Goal: Complete application form

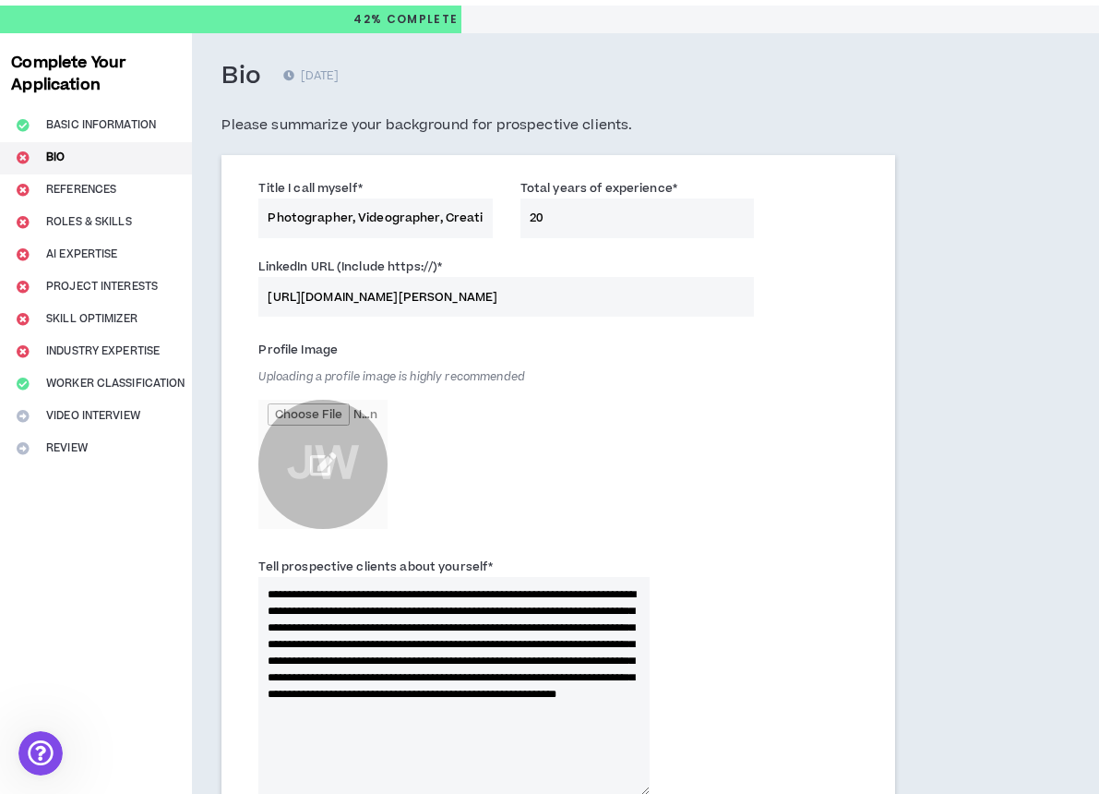
type input "Photographer, Videographer, Creative Director"
click at [334, 455] on input "file" at bounding box center [322, 464] width 129 height 129
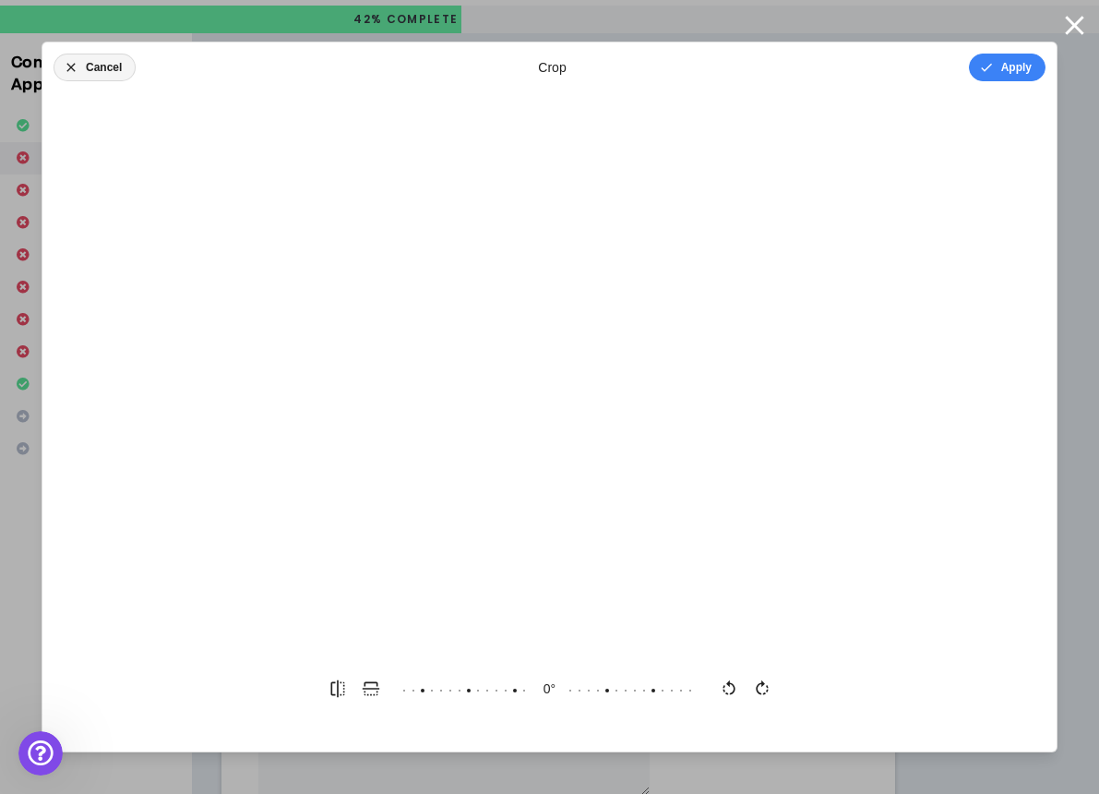
click at [83, 62] on button "Cancel" at bounding box center [95, 68] width 82 height 28
click at [1073, 25] on icon "button" at bounding box center [1074, 25] width 18 height 18
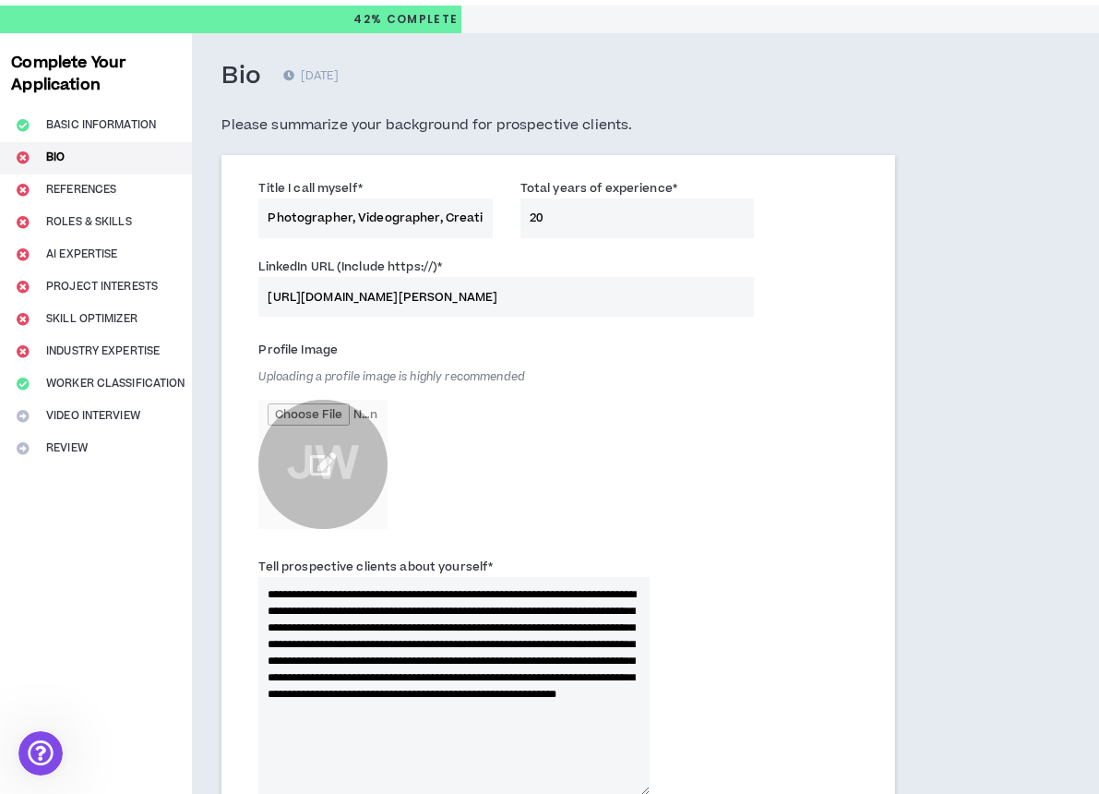
click at [332, 417] on input "file" at bounding box center [322, 464] width 129 height 129
click at [364, 442] on input "file" at bounding box center [322, 464] width 129 height 129
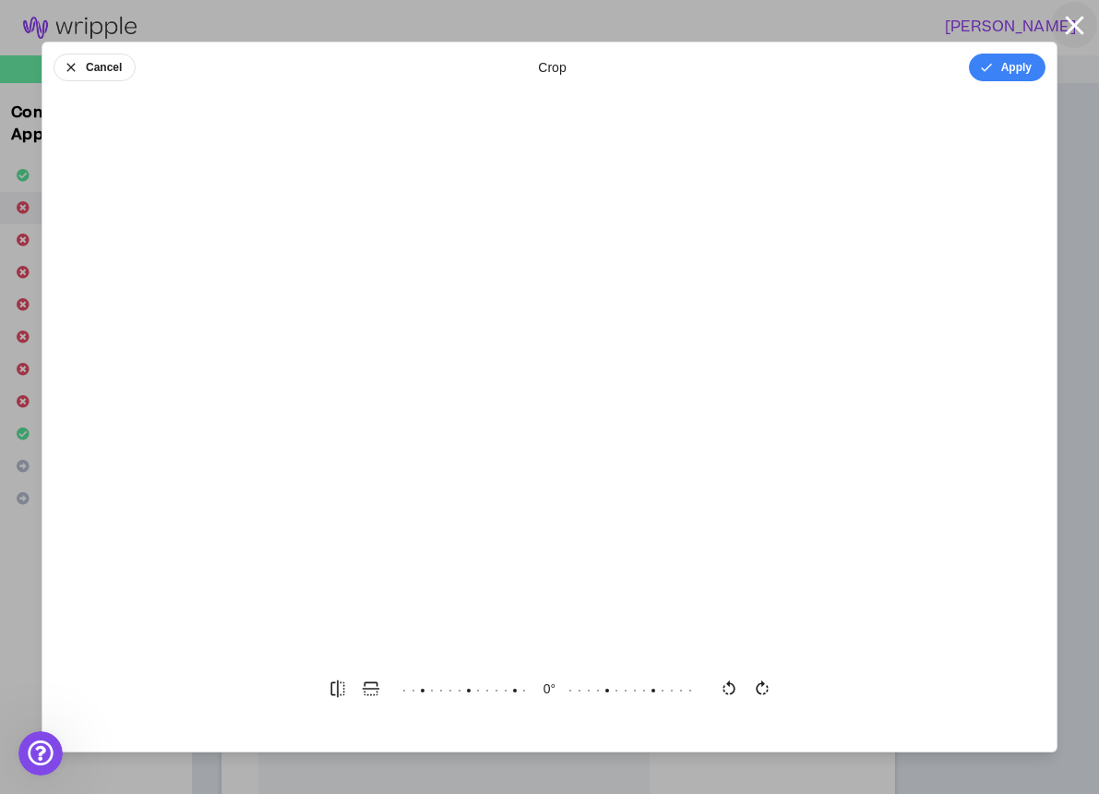
click at [1076, 20] on icon "button" at bounding box center [1074, 25] width 32 height 32
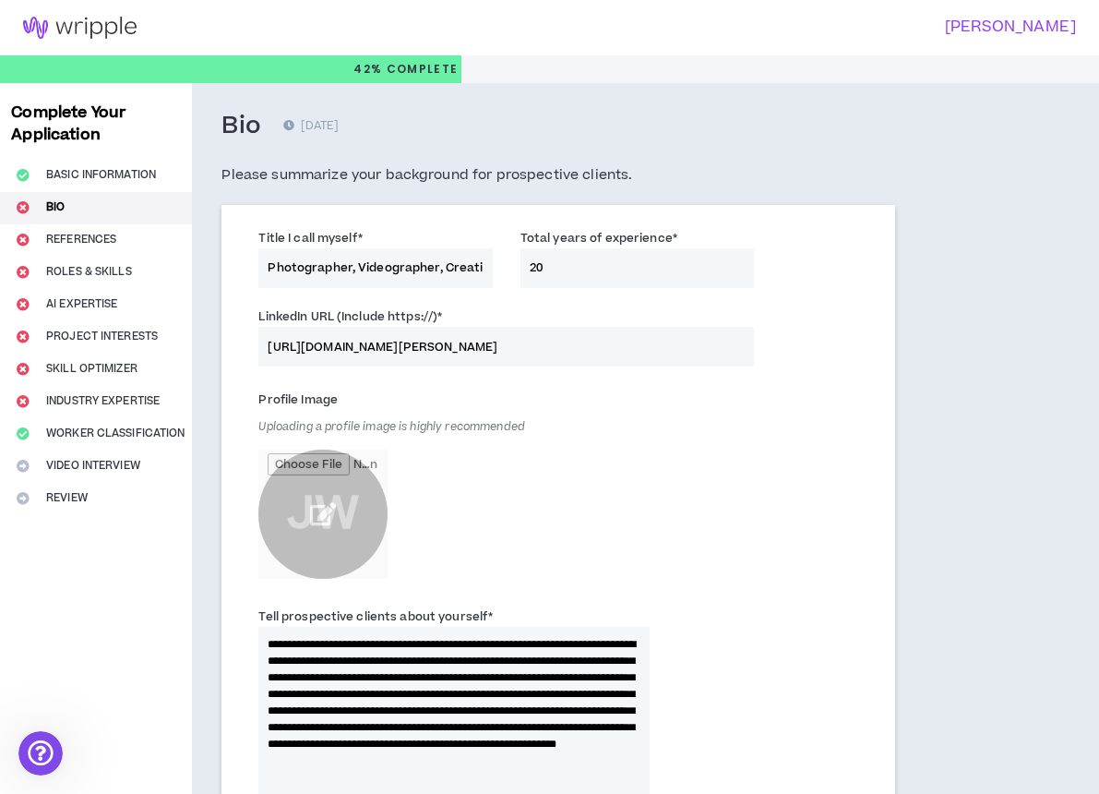
click at [318, 531] on input "file" at bounding box center [322, 513] width 129 height 129
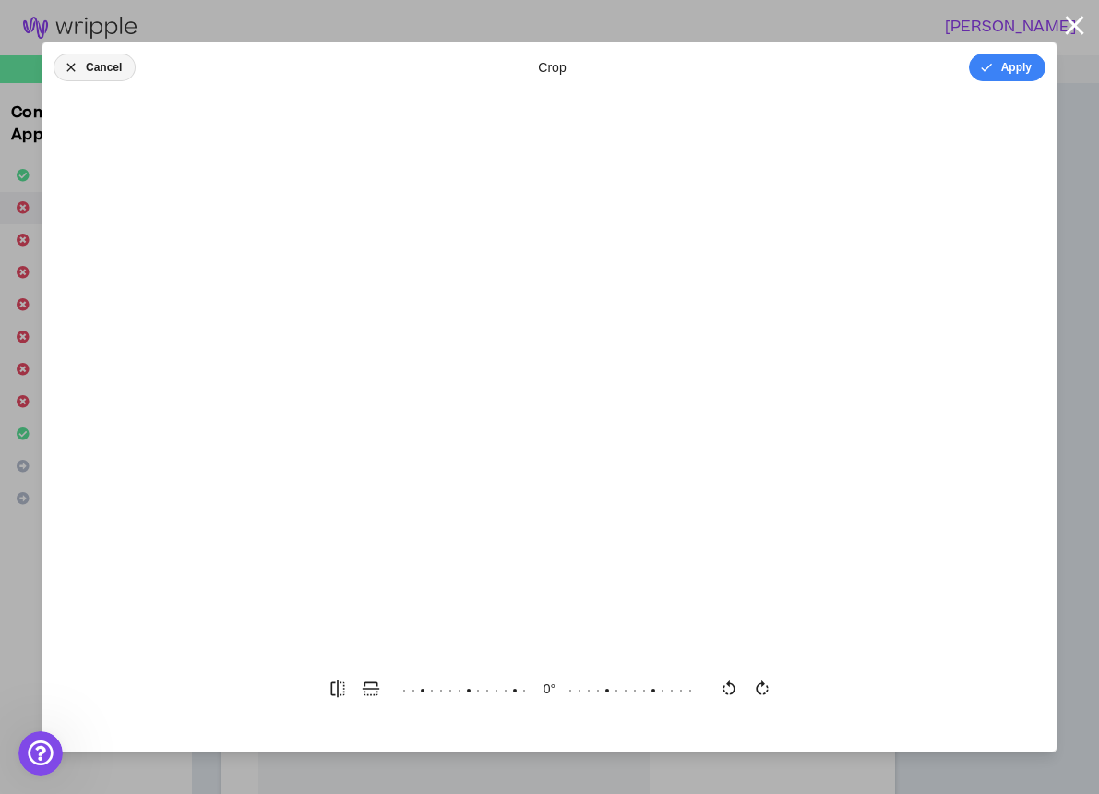
click at [72, 58] on button "Cancel" at bounding box center [95, 68] width 82 height 28
click at [589, 72] on icon "button" at bounding box center [589, 67] width 11 height 11
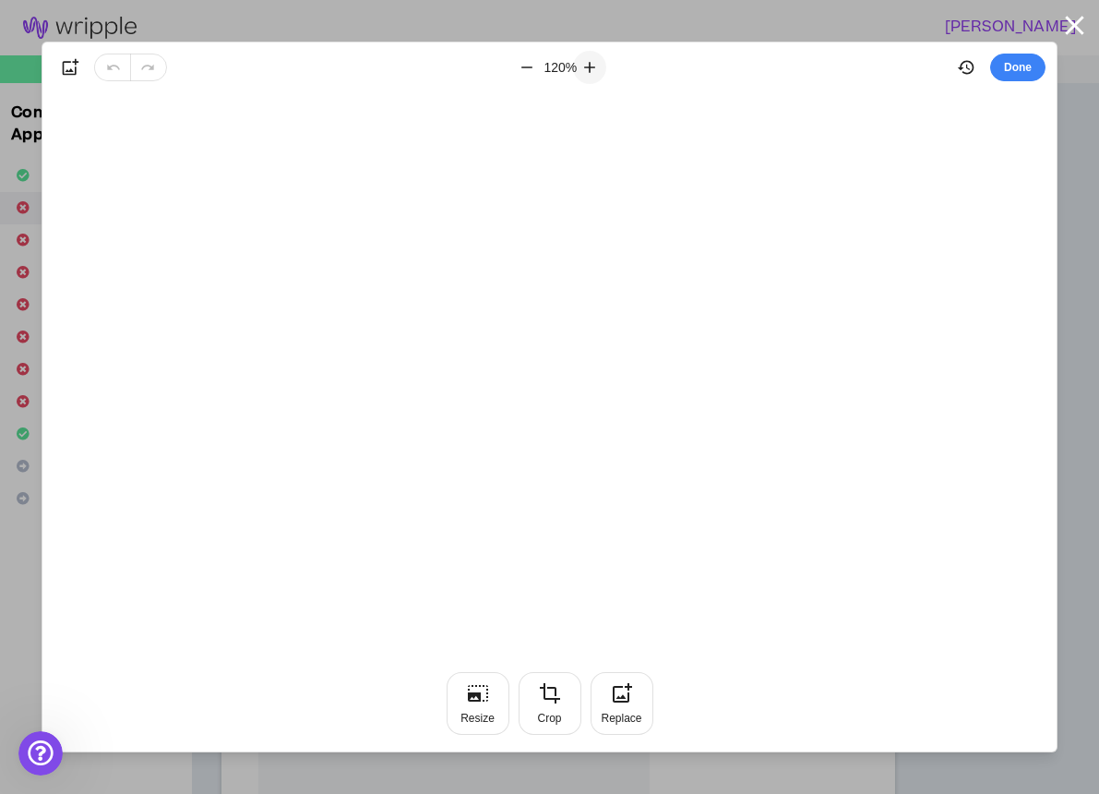
click at [589, 72] on icon "button" at bounding box center [589, 67] width 11 height 11
click at [529, 70] on icon "button" at bounding box center [527, 67] width 18 height 18
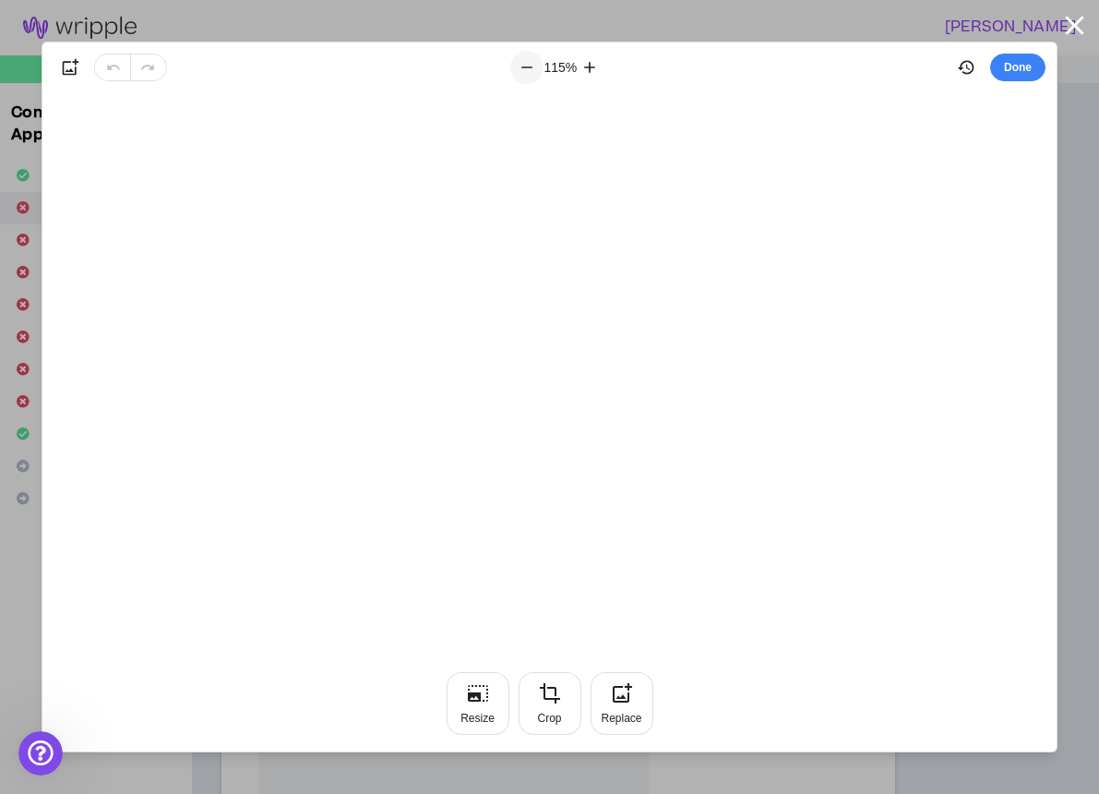
click at [529, 70] on icon "button" at bounding box center [527, 67] width 18 height 18
click at [1020, 62] on button "Done" at bounding box center [1017, 68] width 55 height 28
click at [1077, 30] on icon "button" at bounding box center [1074, 25] width 32 height 32
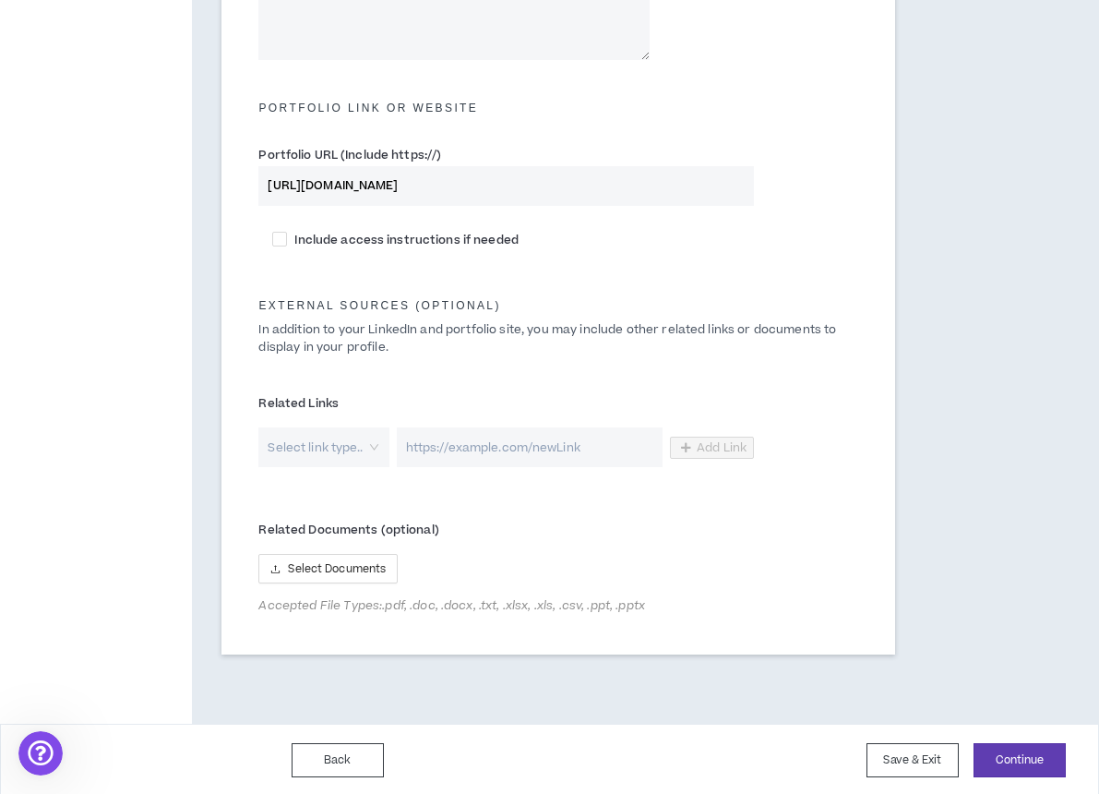
scroll to position [783, 0]
click at [1005, 747] on button "Continue" at bounding box center [1020, 761] width 92 height 34
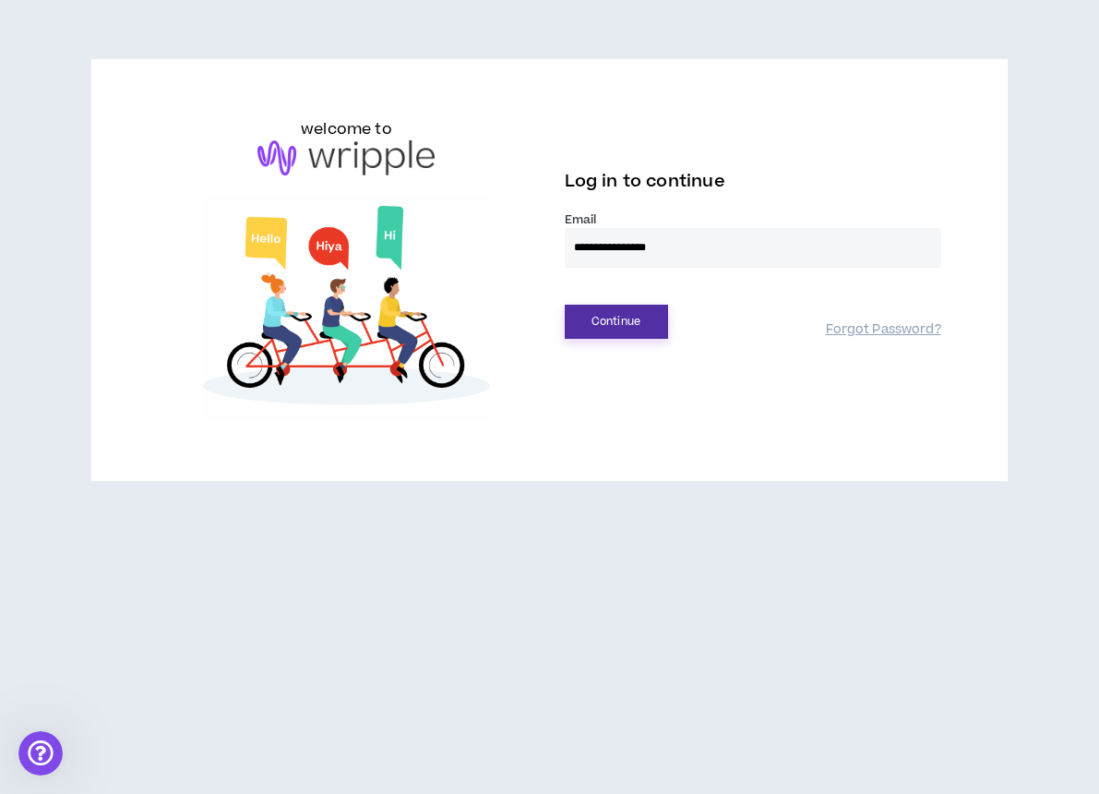
type input "**********"
click at [592, 322] on button "Continue" at bounding box center [616, 322] width 103 height 34
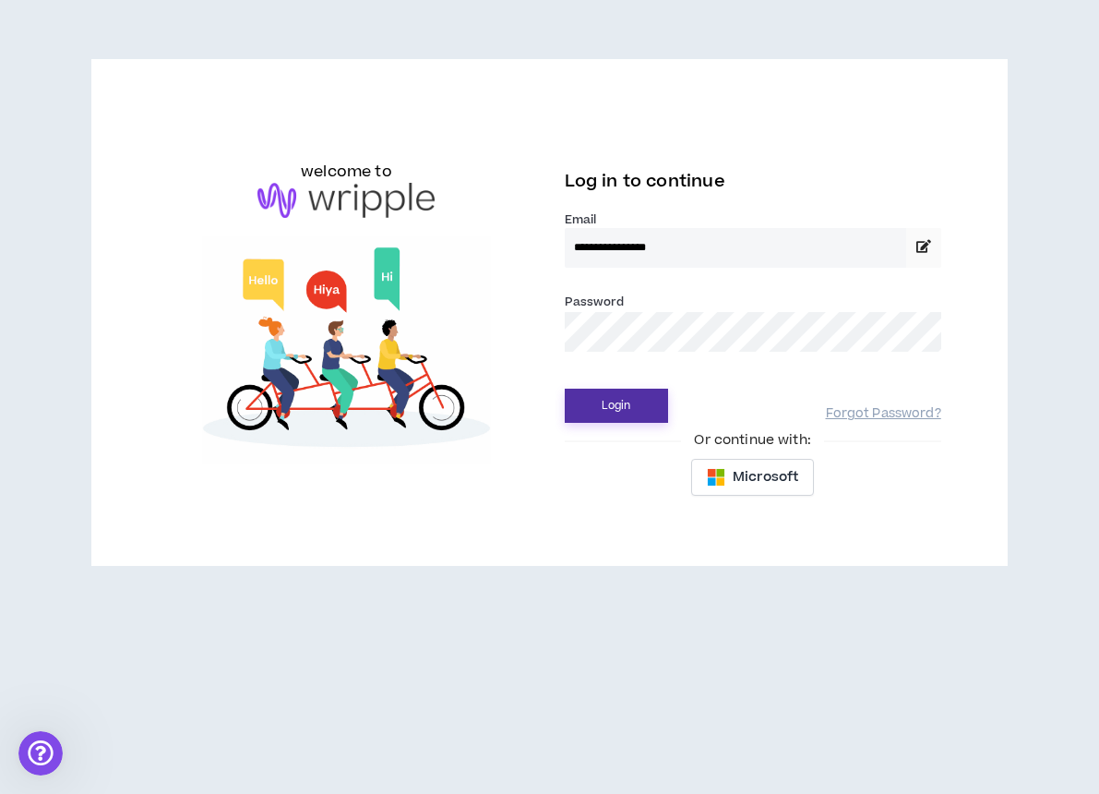
click at [636, 401] on button "Login" at bounding box center [616, 405] width 103 height 34
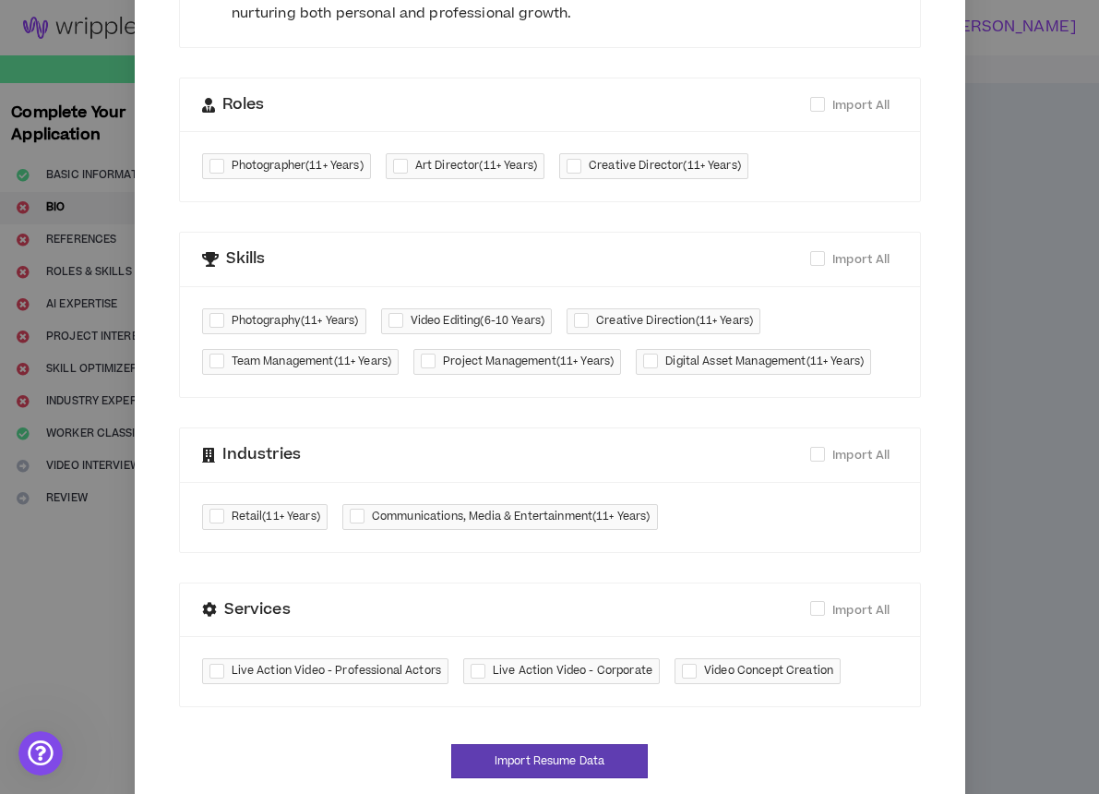
scroll to position [538, 0]
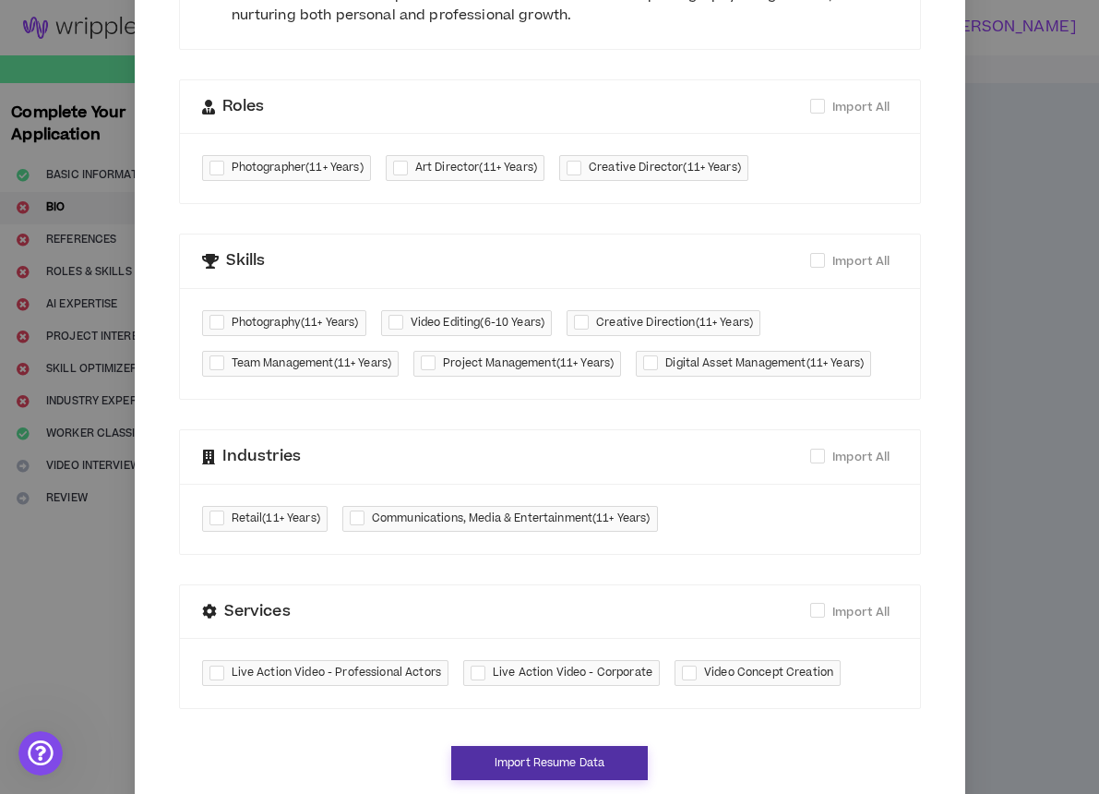
click at [559, 746] on button "Import Resume Data" at bounding box center [549, 763] width 197 height 34
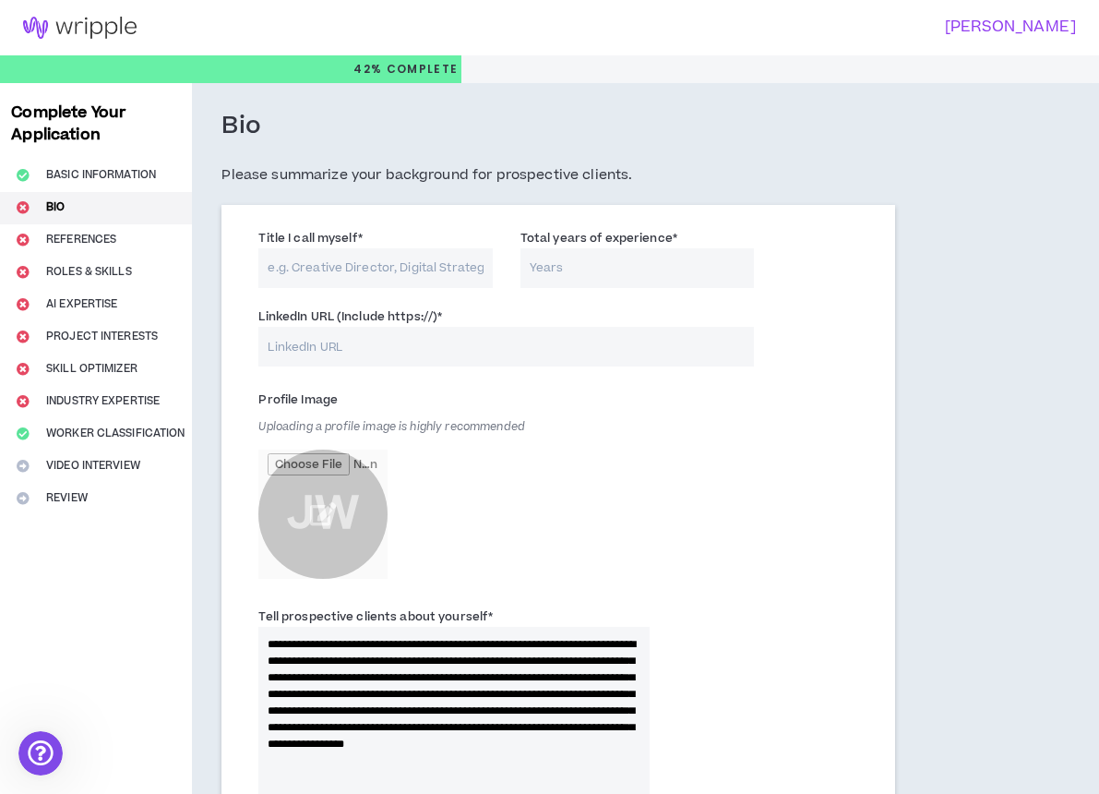
scroll to position [528, 0]
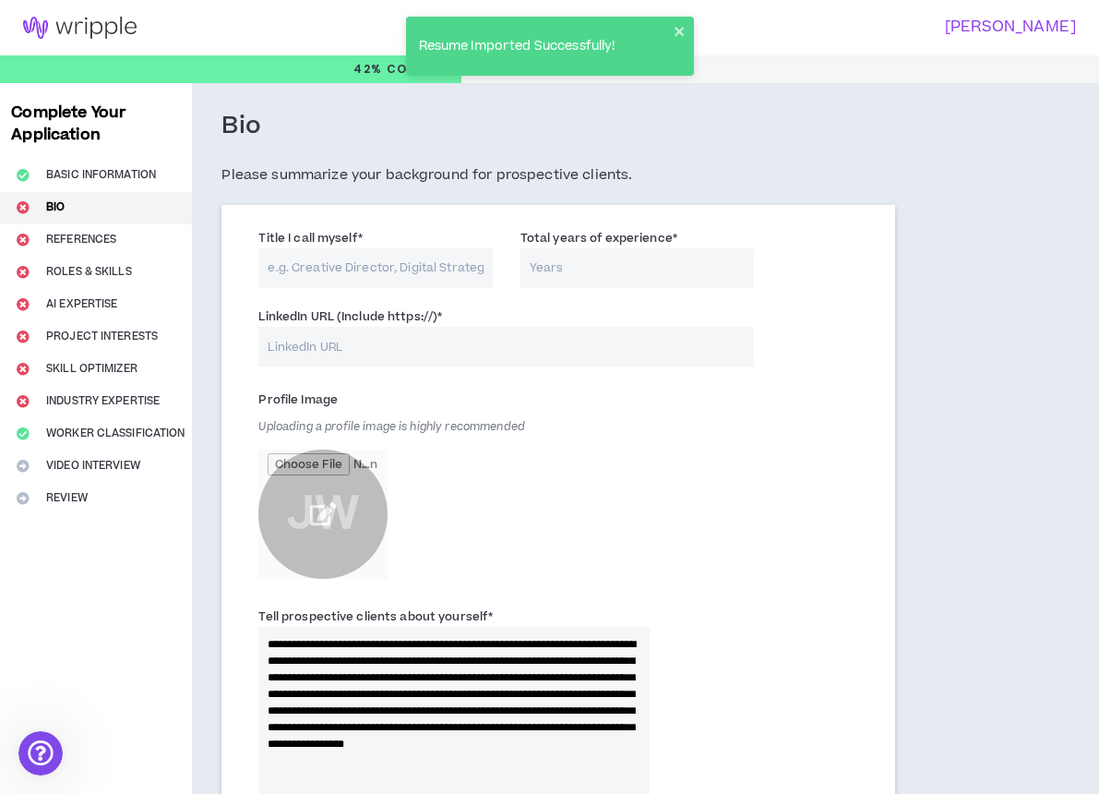
click at [335, 531] on input "file" at bounding box center [322, 513] width 129 height 129
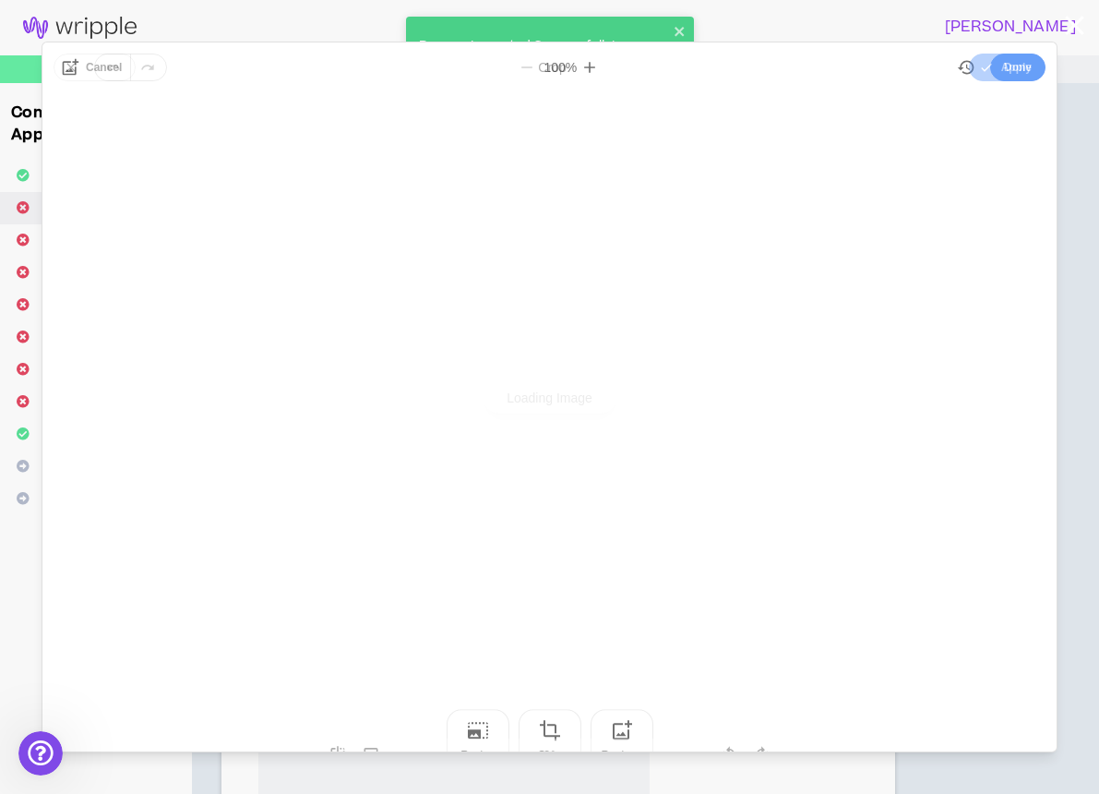
scroll to position [0, 0]
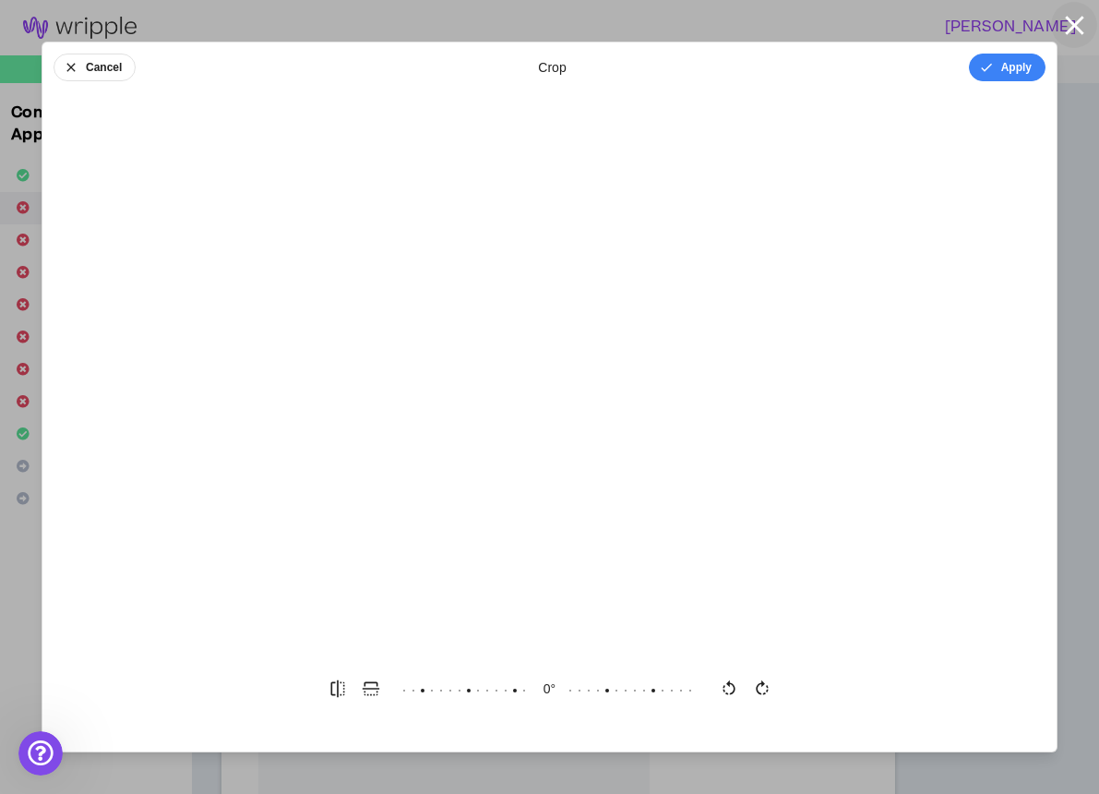
click at [1071, 23] on icon "button" at bounding box center [1074, 25] width 18 height 18
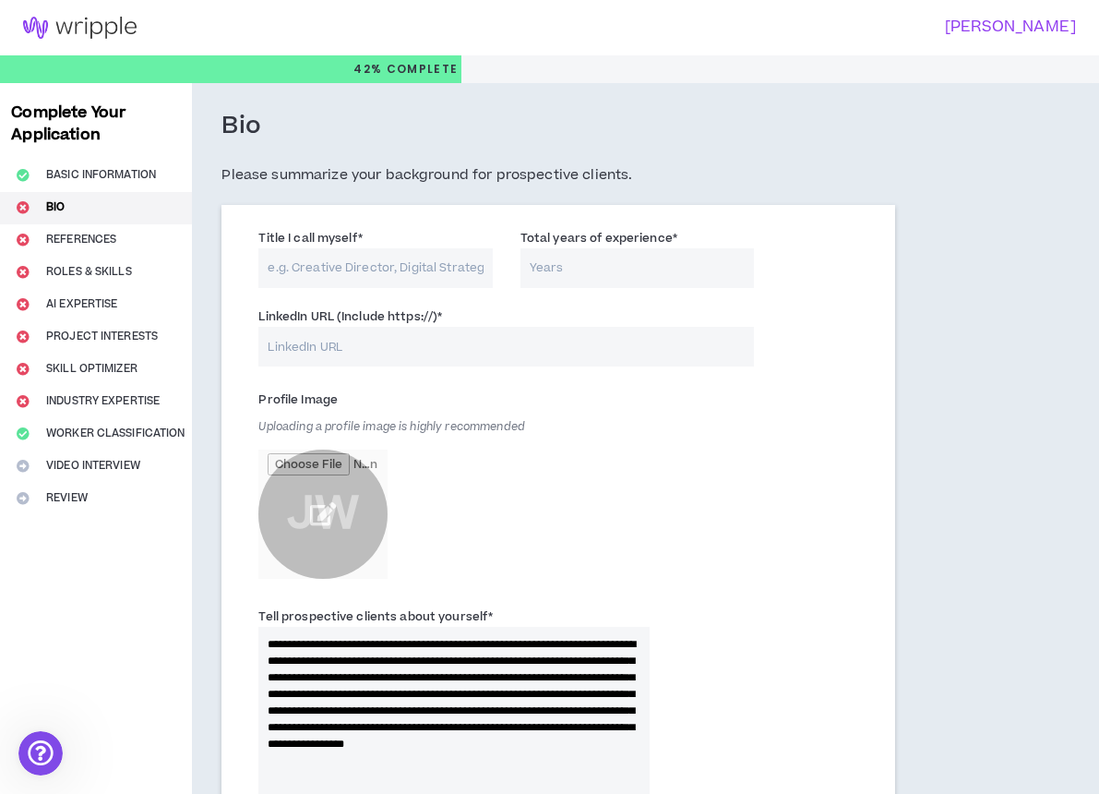
click at [361, 492] on input "file" at bounding box center [322, 513] width 129 height 129
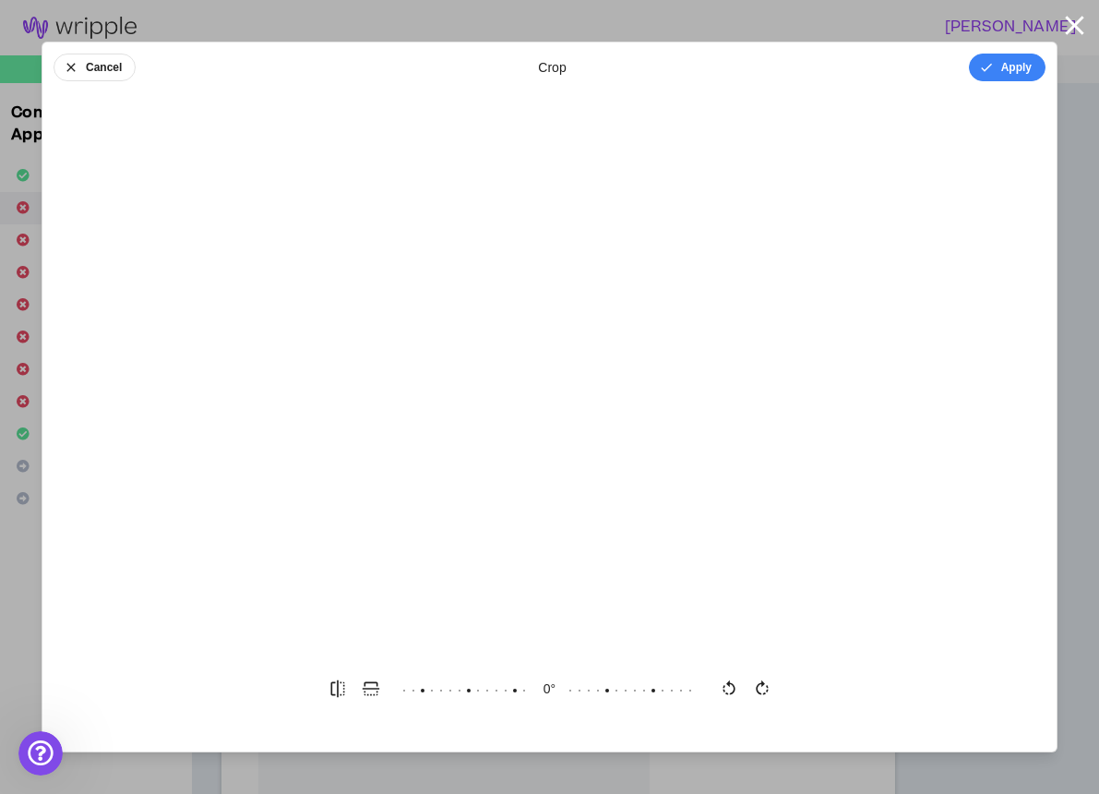
click at [42, 746] on icon "Open Intercom Messenger" at bounding box center [41, 753] width 30 height 30
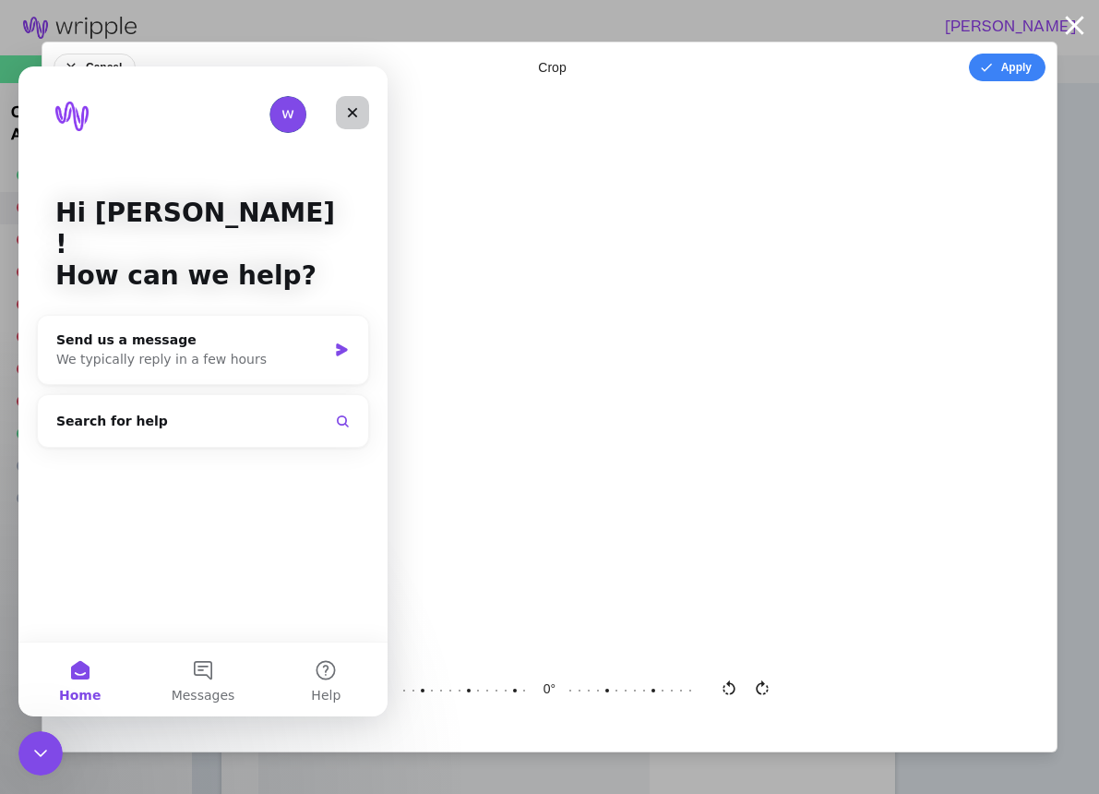
click at [356, 109] on icon "Close" at bounding box center [353, 113] width 10 height 10
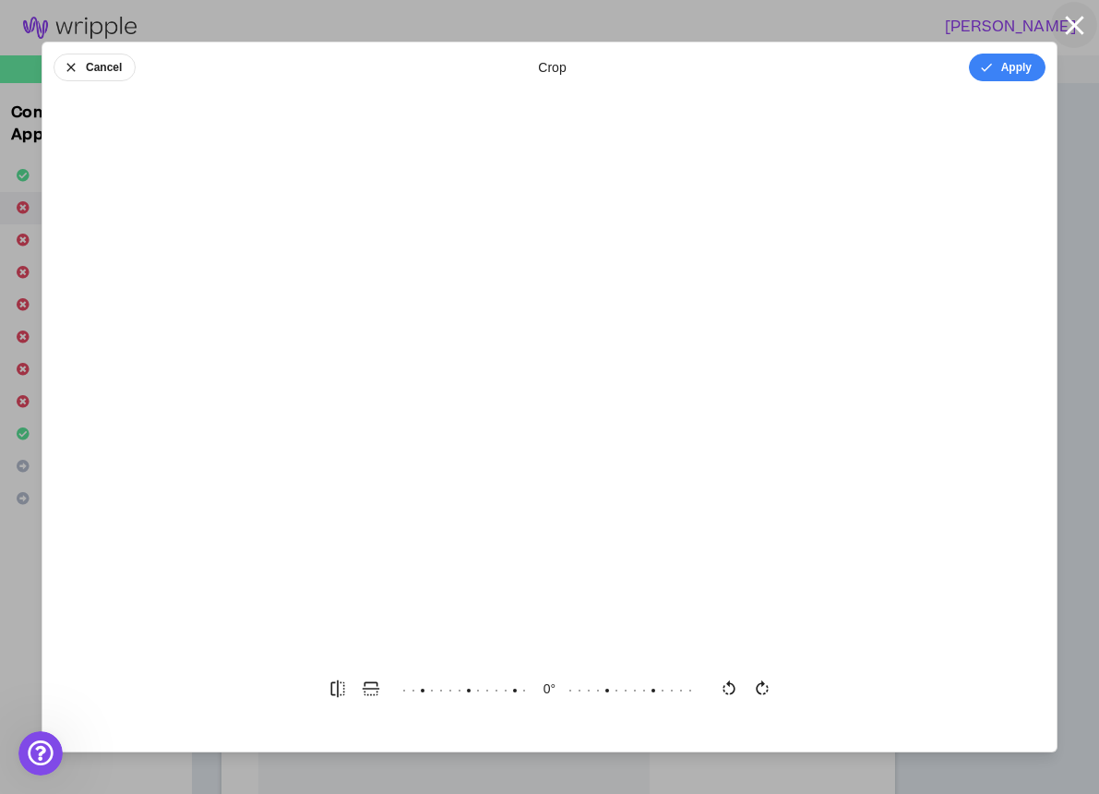
click at [1074, 26] on icon "button" at bounding box center [1074, 25] width 18 height 18
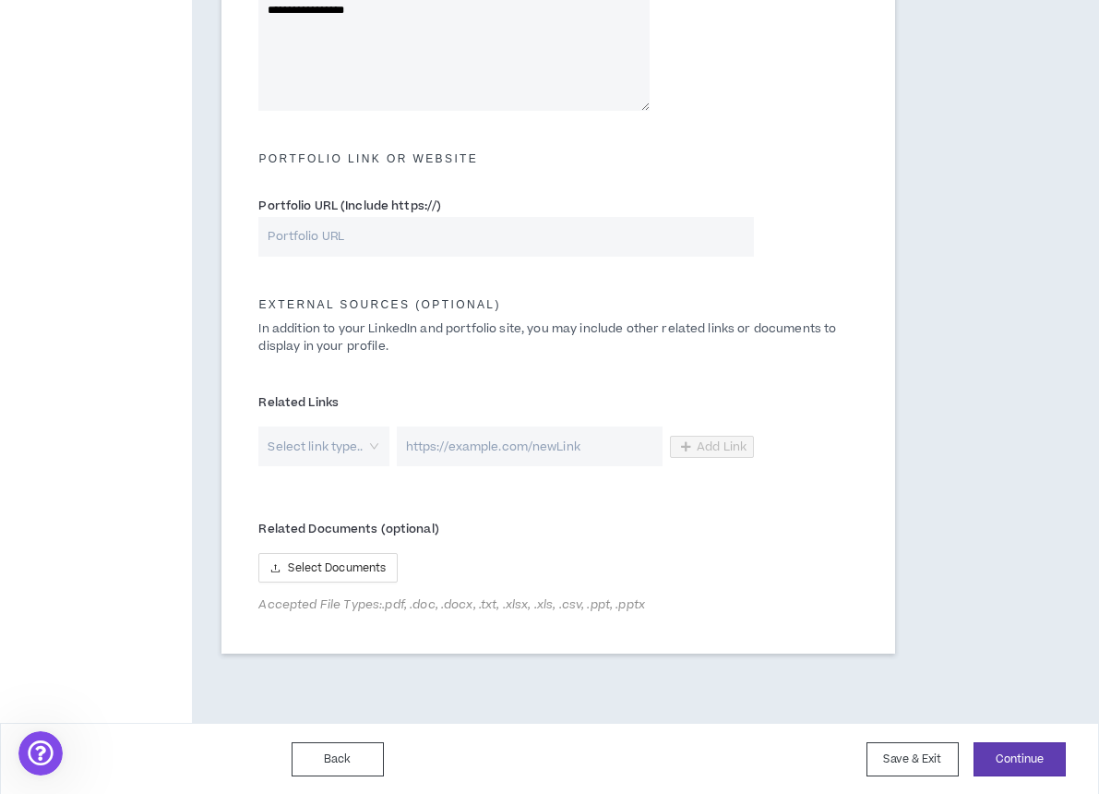
scroll to position [732, 0]
click at [507, 245] on input "Portfolio URL (Include https://)" at bounding box center [506, 239] width 496 height 40
type input "H"
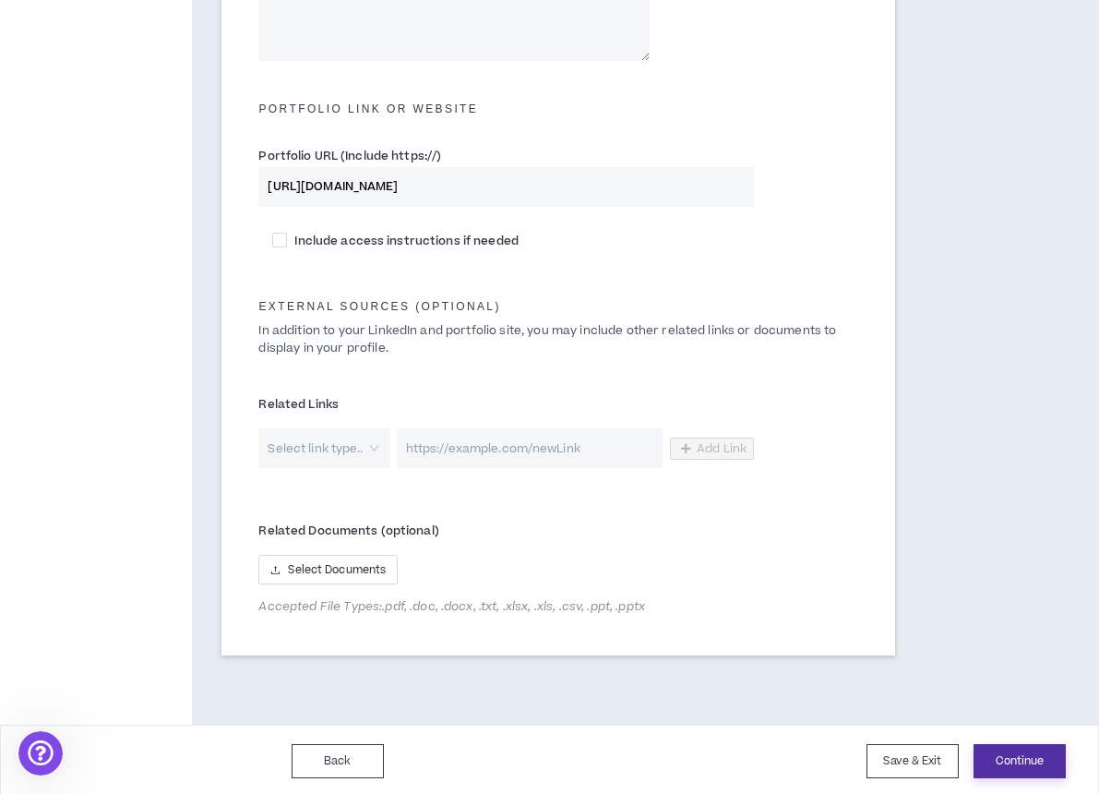
type input "[URL][DOMAIN_NAME]"
click at [995, 748] on button "Continue" at bounding box center [1020, 761] width 92 height 34
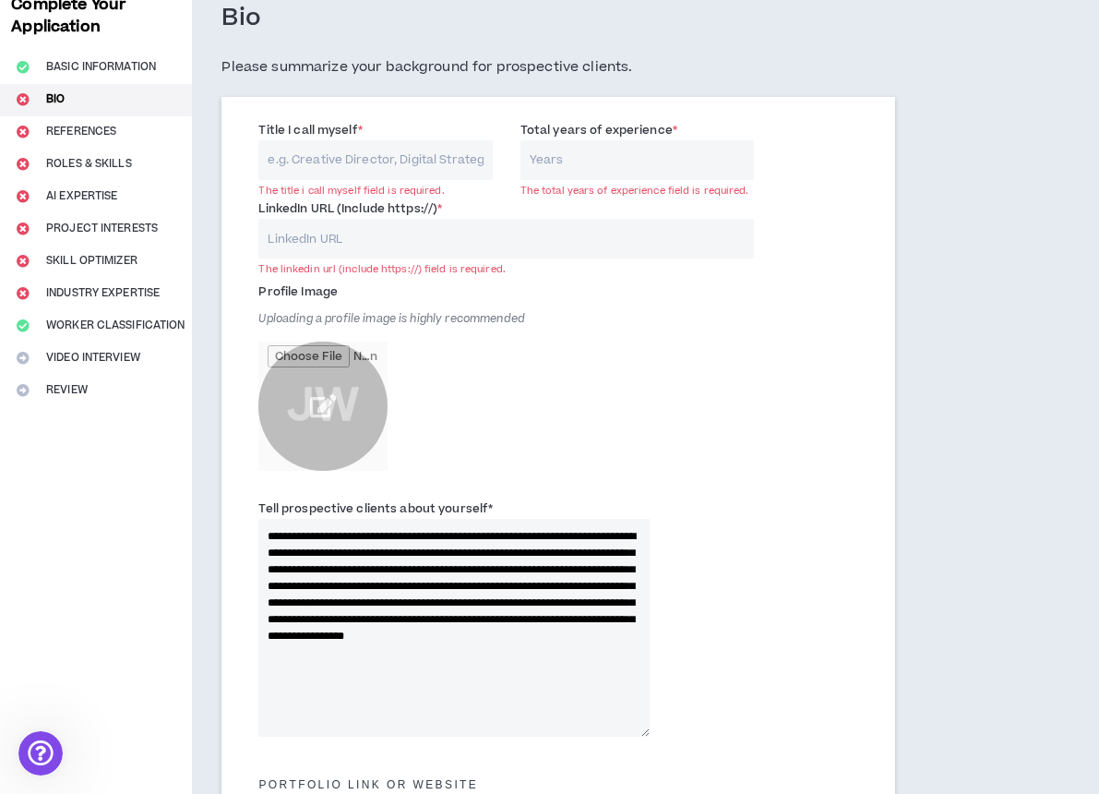
scroll to position [81, 0]
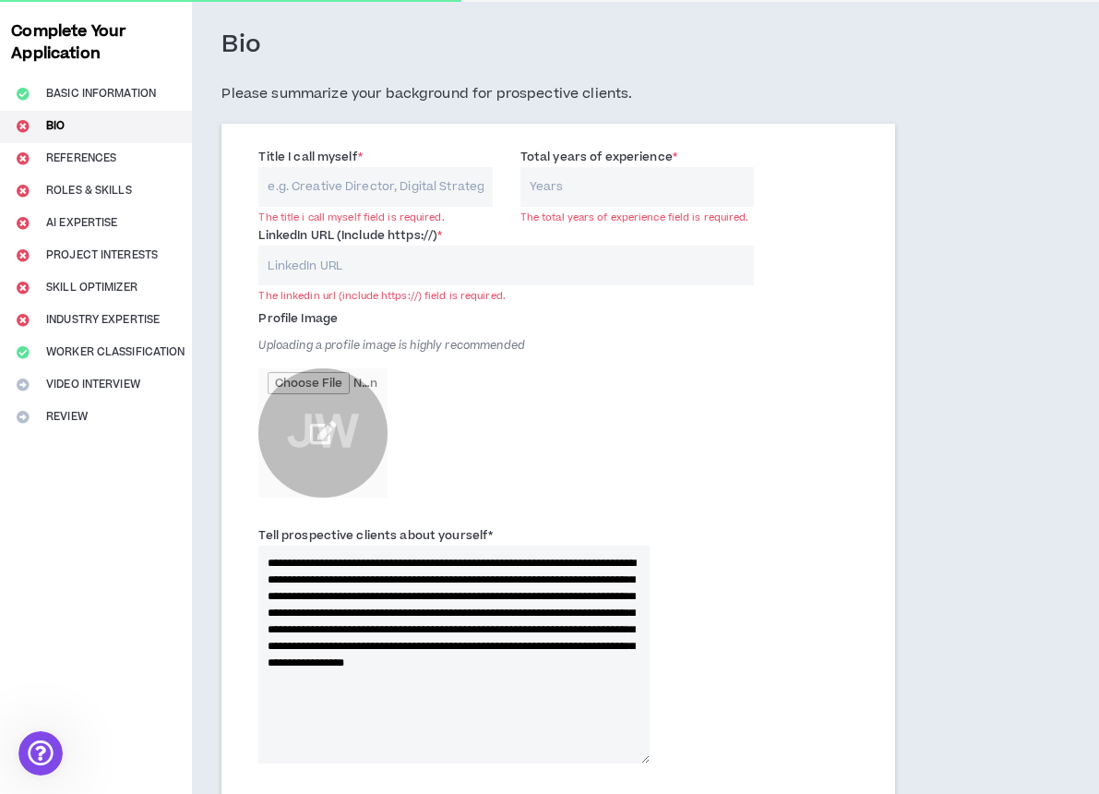
click at [565, 196] on input "Total years of experience *" at bounding box center [636, 187] width 233 height 40
type input "20"
click at [383, 259] on input "LinkedIn URL (Include https://) *" at bounding box center [506, 265] width 496 height 40
click at [330, 271] on input "LinkedIn URL (Include https://) *" at bounding box center [506, 265] width 496 height 40
paste input "[URL][DOMAIN_NAME][PERSON_NAME]"
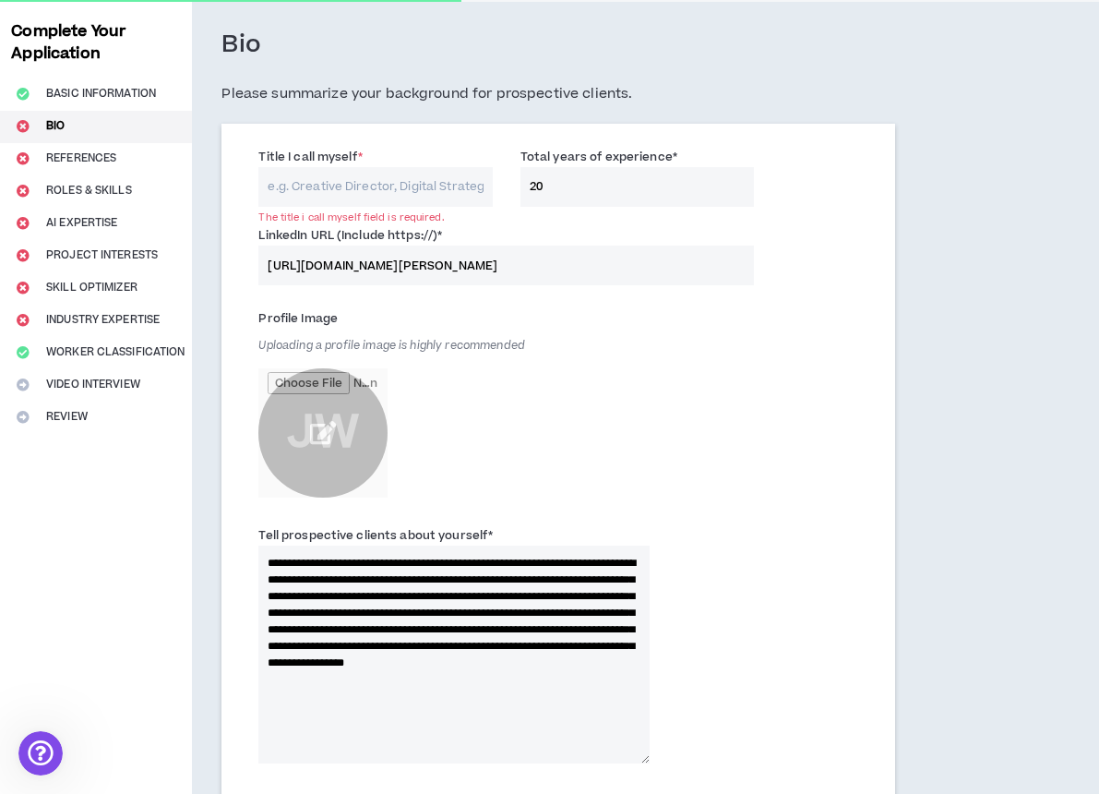
type input "[URL][DOMAIN_NAME][PERSON_NAME]"
click at [329, 191] on input "Title I call myself *" at bounding box center [374, 187] width 233 height 40
type input "h"
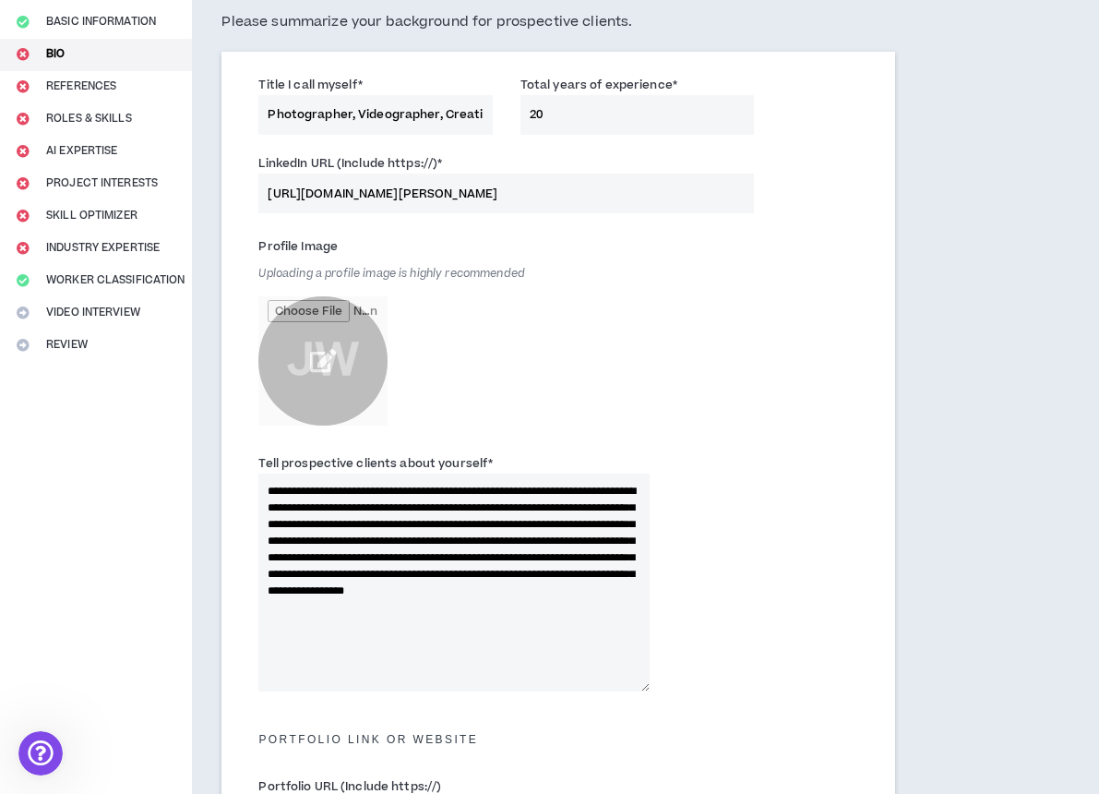
scroll to position [182, 0]
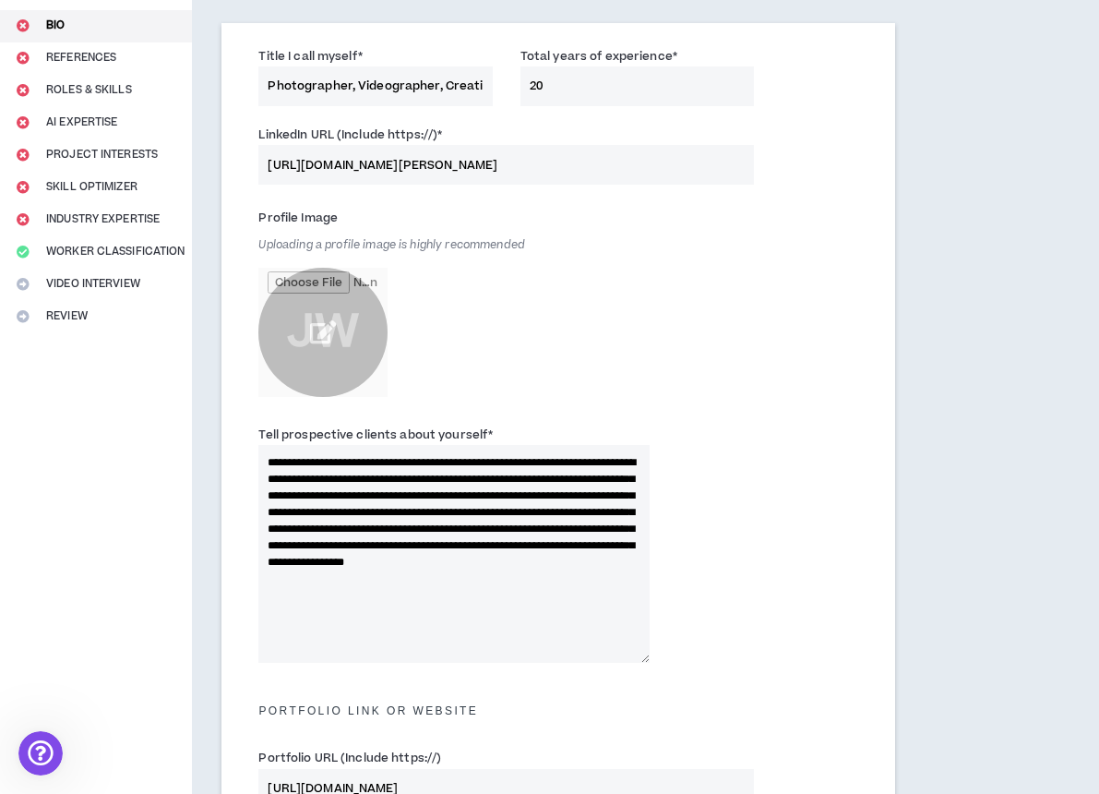
click at [311, 317] on input "file" at bounding box center [322, 332] width 129 height 129
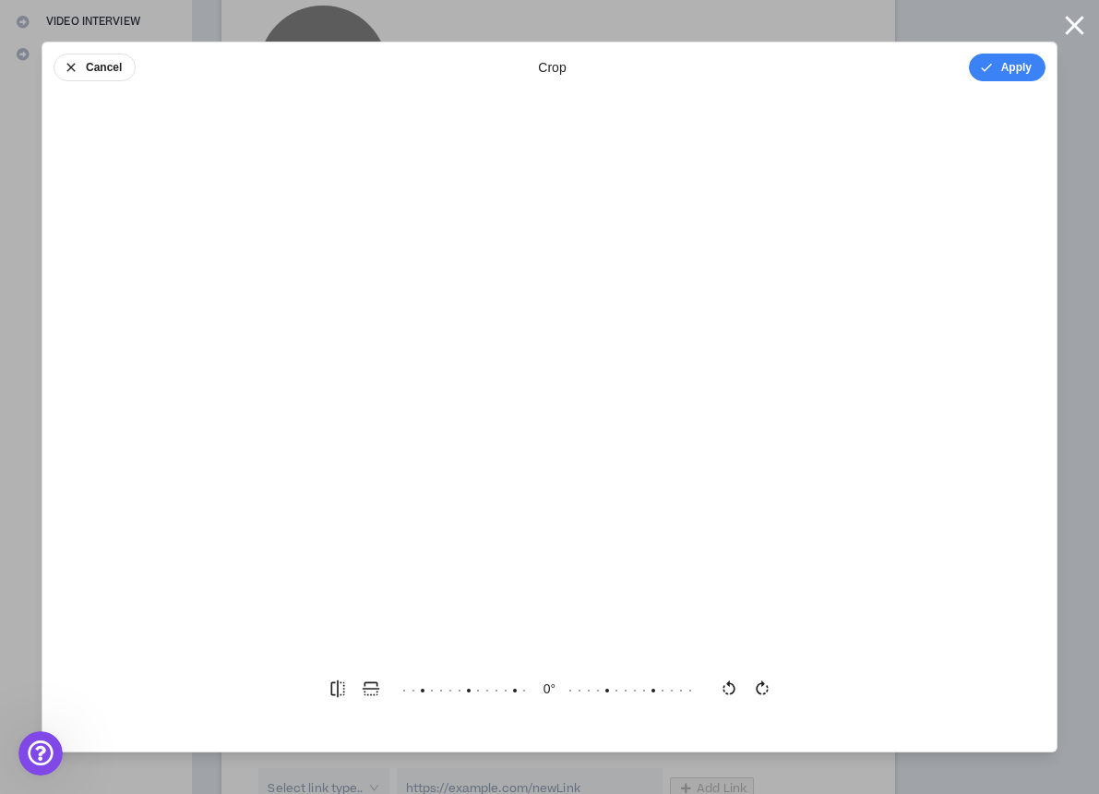
scroll to position [58, 0]
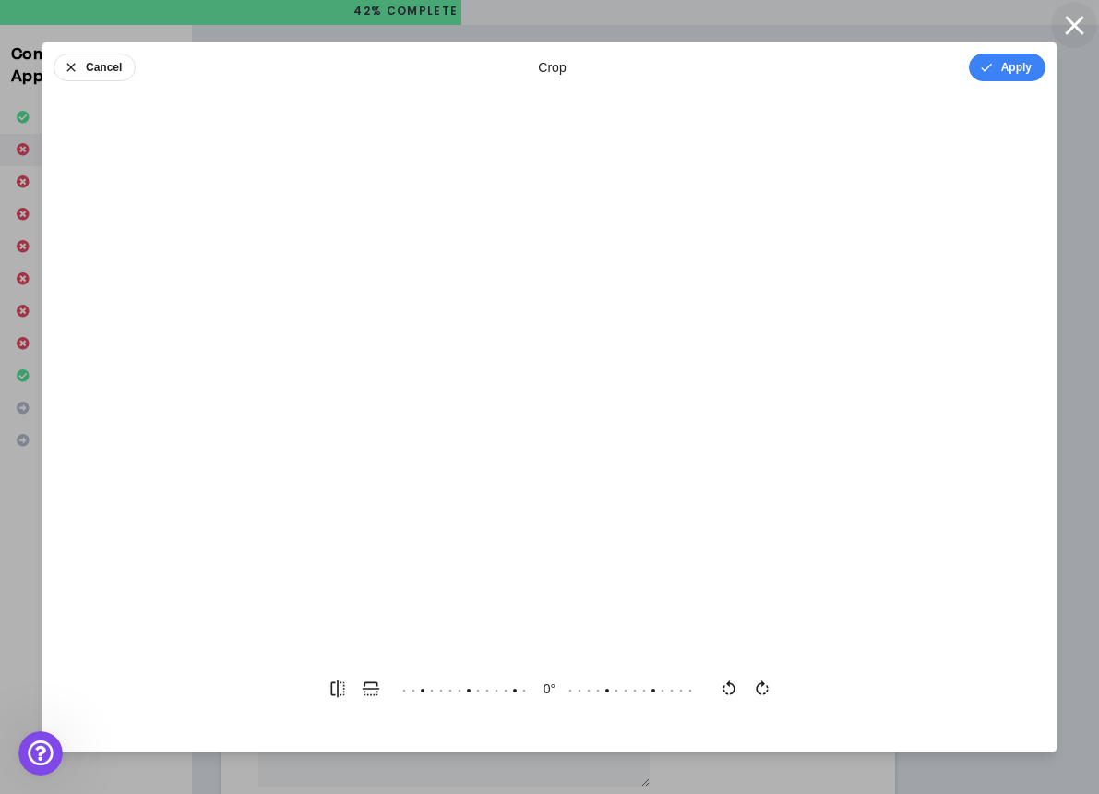
click at [1067, 25] on icon "button" at bounding box center [1074, 25] width 32 height 32
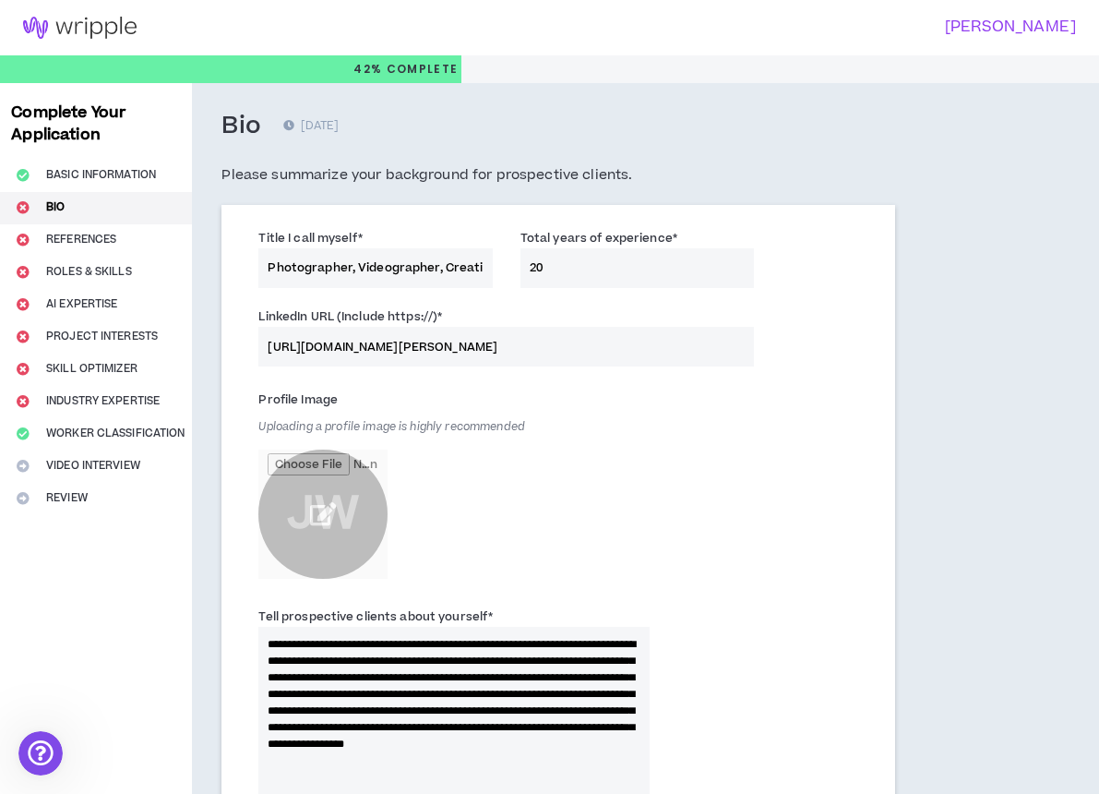
scroll to position [0, 0]
click at [426, 264] on input "Photographer, Videographer, Creative Director, Photo Editor, Producer" at bounding box center [374, 268] width 233 height 40
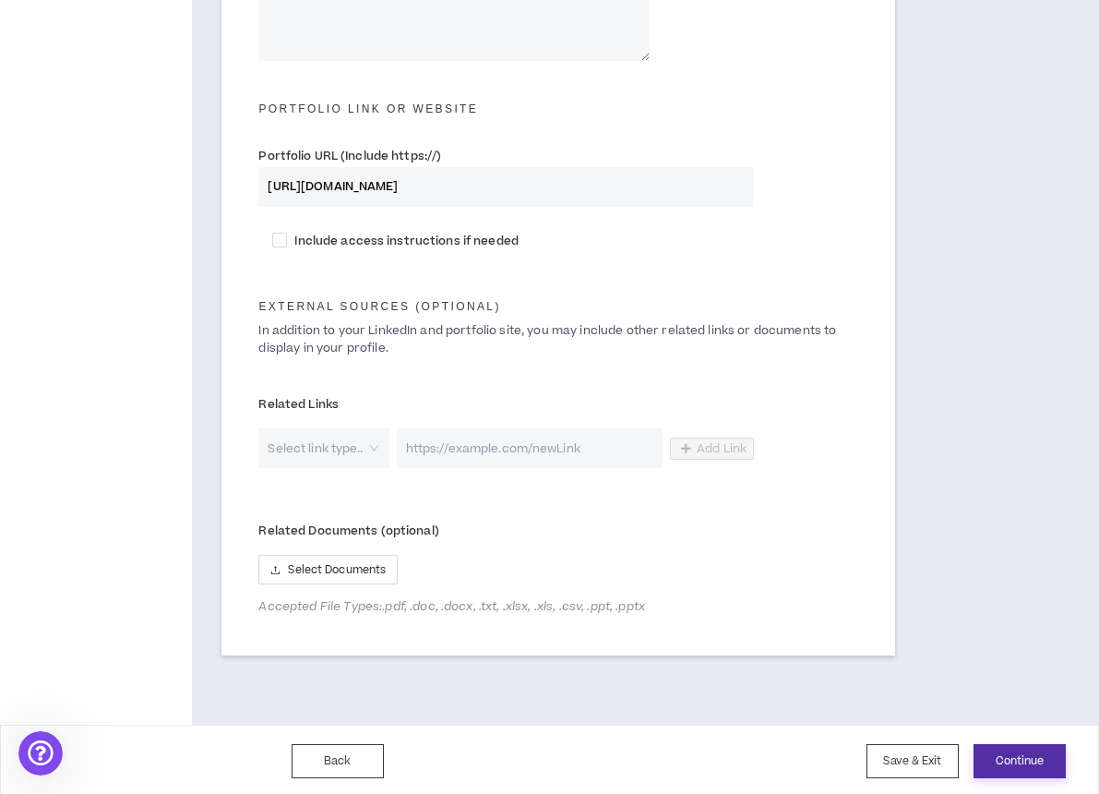
type input "Photographer, Videographer, Creative Director, Content Creator, Photo Editor, P…"
click at [1008, 763] on button "Continue" at bounding box center [1020, 761] width 92 height 34
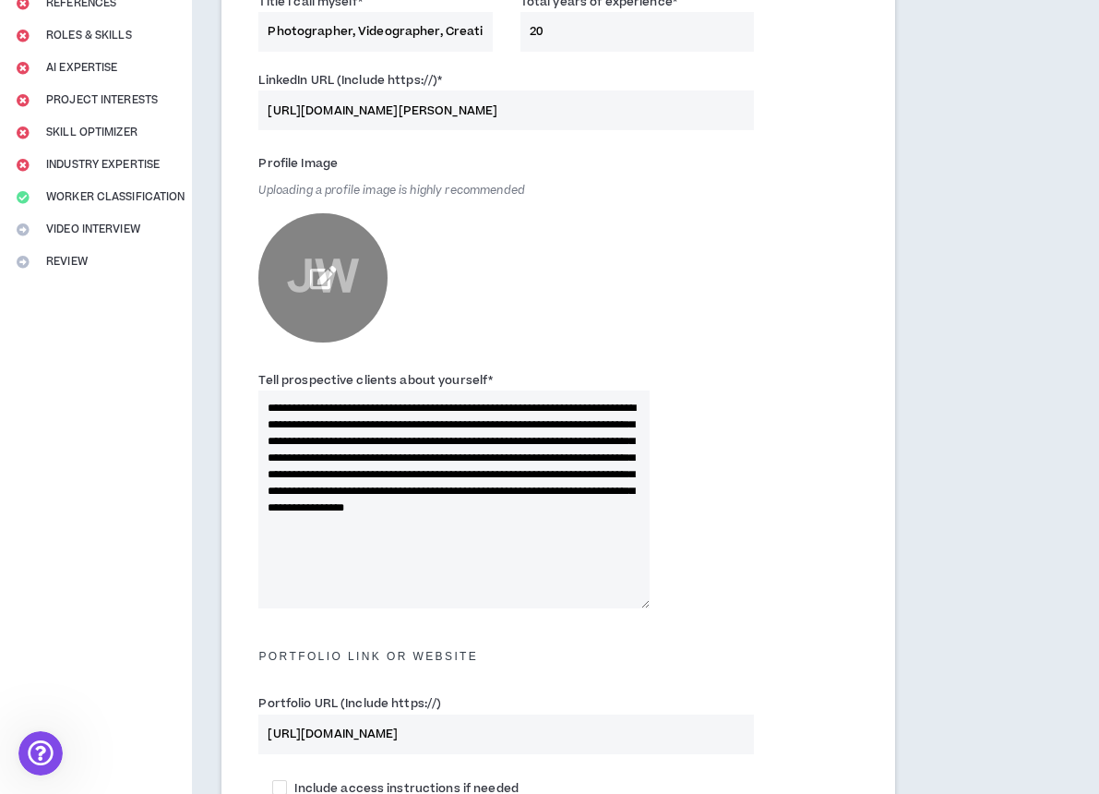
scroll to position [127, 0]
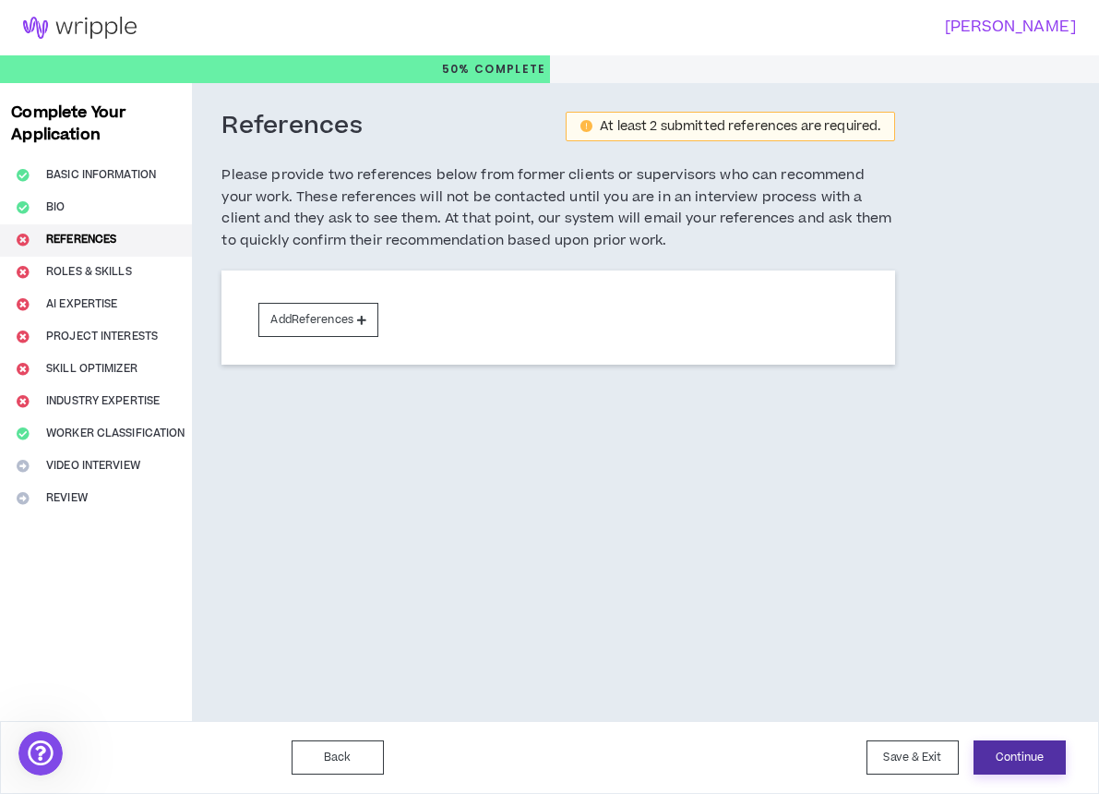
click at [1017, 748] on button "Continue" at bounding box center [1020, 757] width 92 height 34
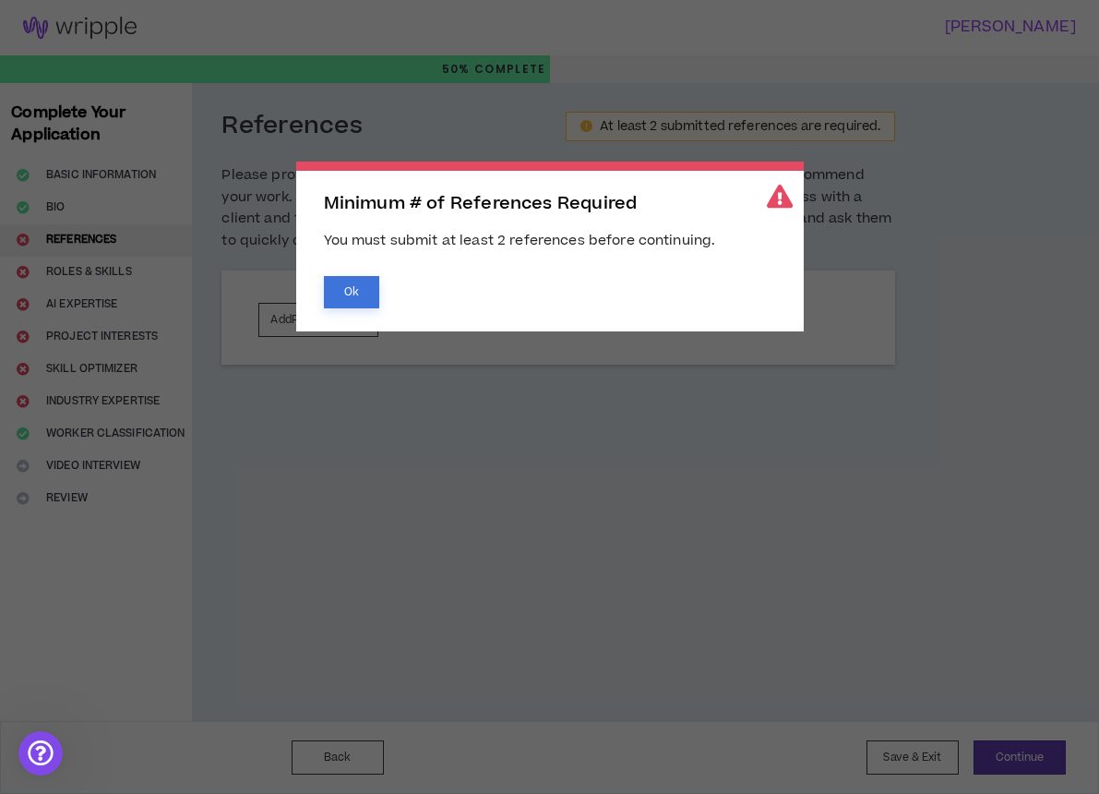
click at [363, 277] on button "Ok" at bounding box center [351, 292] width 55 height 32
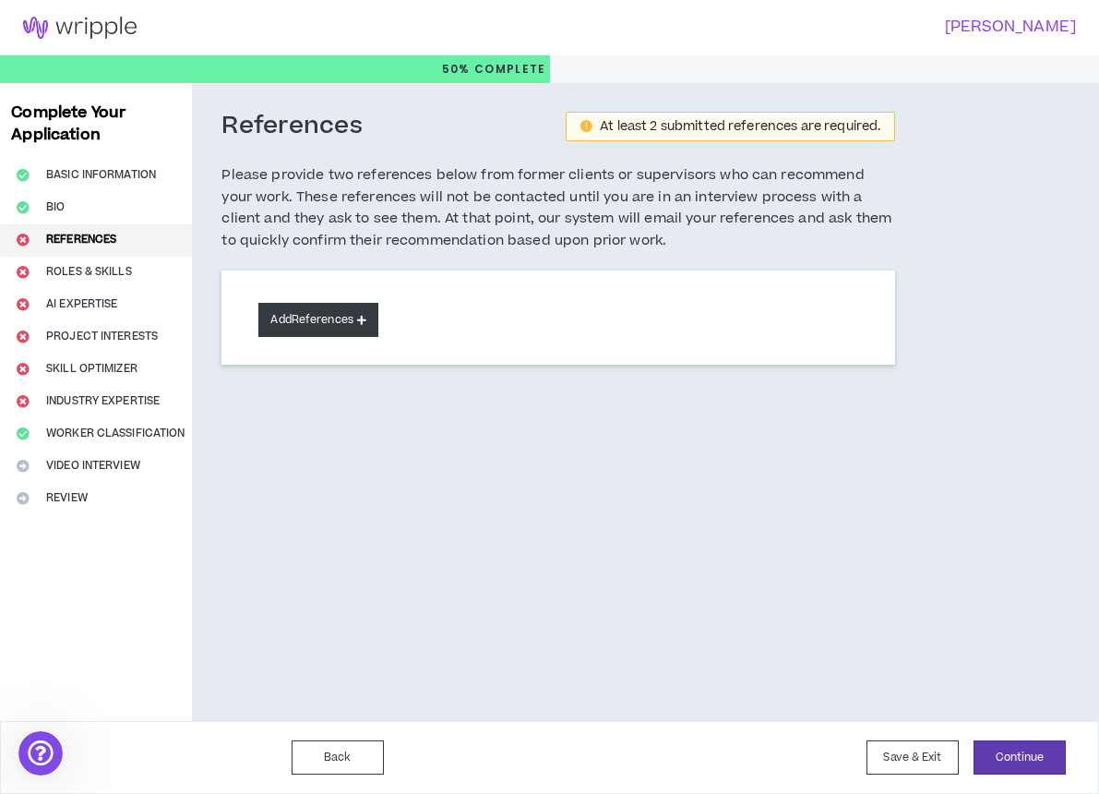
click at [361, 317] on icon at bounding box center [361, 320] width 9 height 10
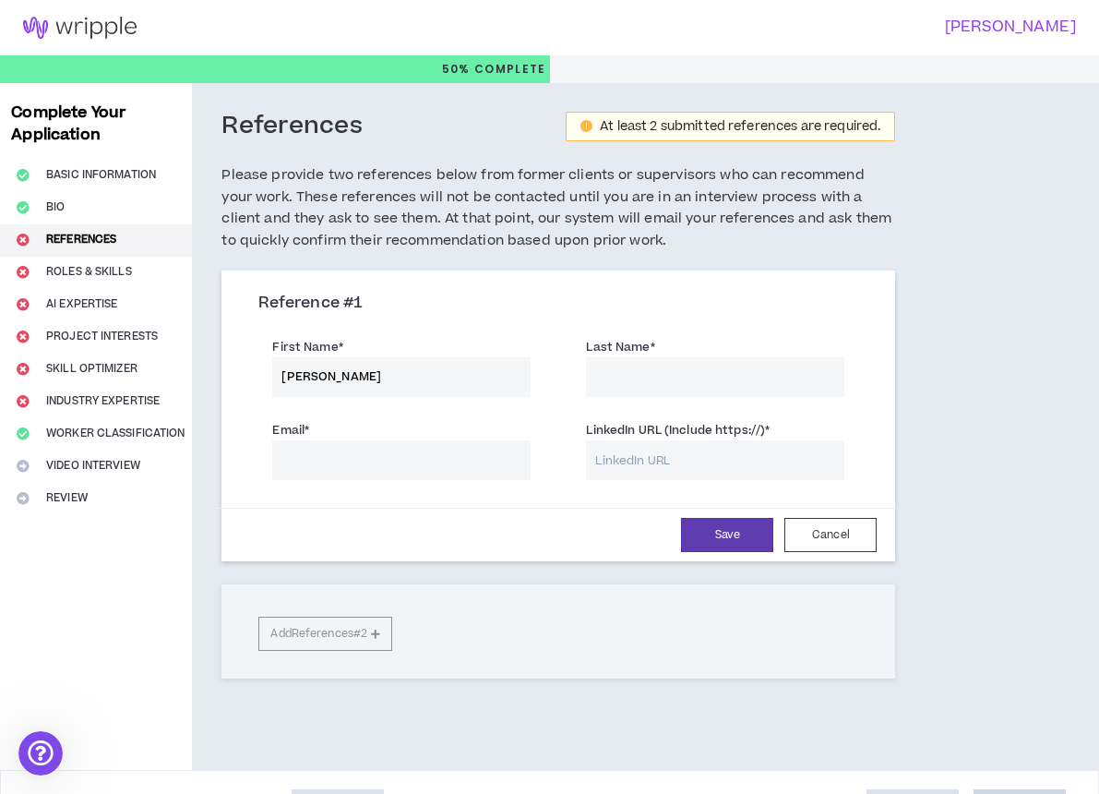
type input "[PERSON_NAME]"
click at [543, 411] on div "Email * LinkedIn URL (Include https://) *" at bounding box center [558, 452] width 627 height 83
type input "R"
click at [375, 458] on input "Email *" at bounding box center [401, 460] width 258 height 40
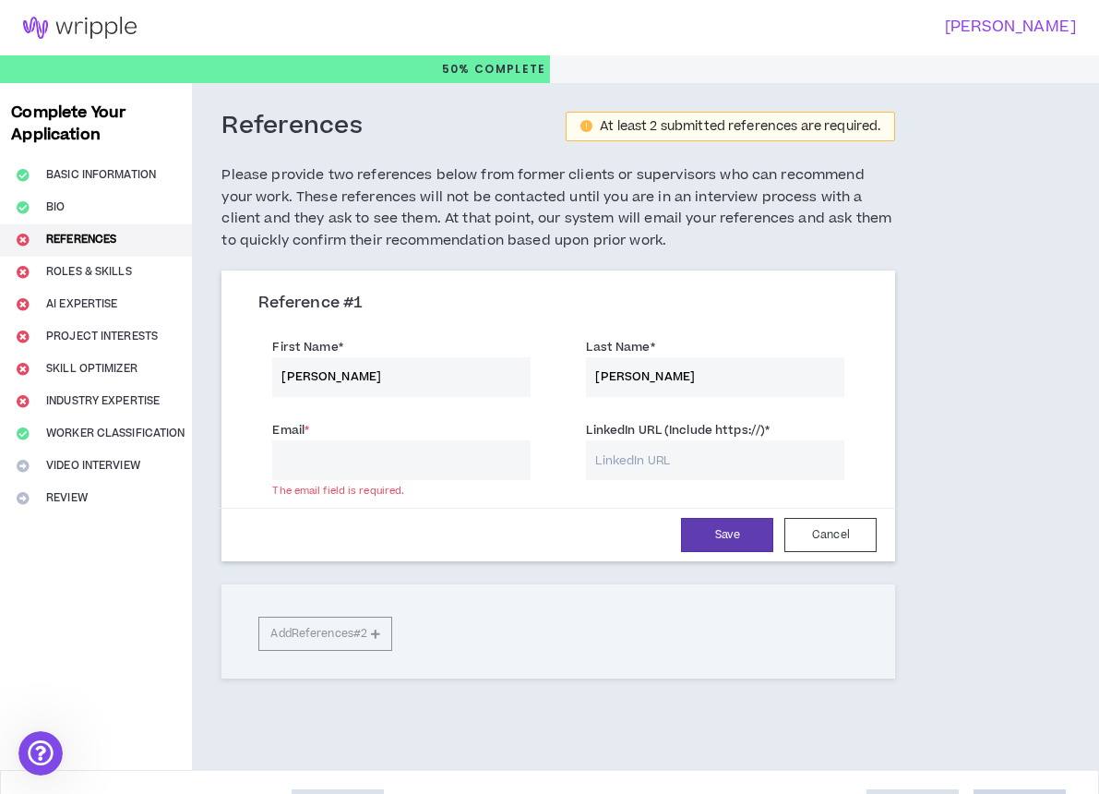
paste input "Hi! Hey, Can put you down as a reference? I am creating a profile on a new plat…"
type input "Hi! Hey, Can put you down as a reference? I am creating a profile on a new plat…"
click at [375, 457] on input "Hi! Hey, Can put you down as a reference? I am creating a profile on a new plat…" at bounding box center [401, 460] width 258 height 40
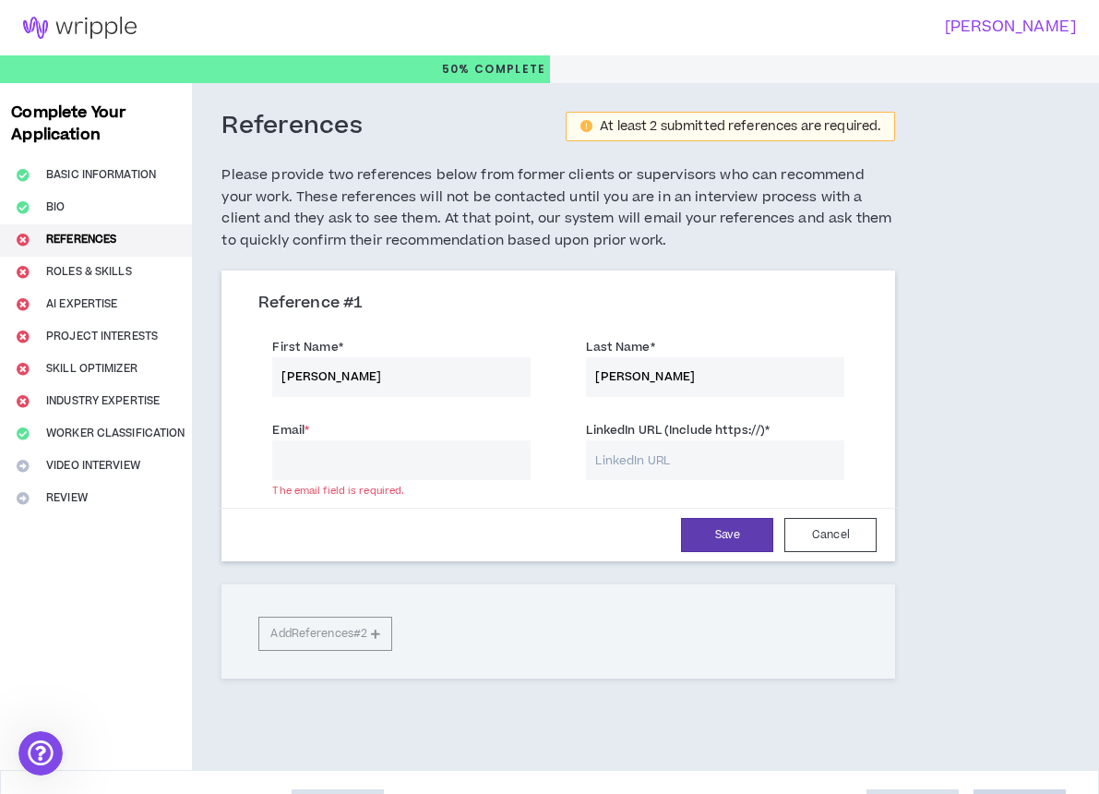
click at [407, 457] on input "Email *" at bounding box center [401, 460] width 258 height 40
paste input "[PERSON_NAME][EMAIL_ADDRESS][DOMAIN_NAME]"
type input "[PERSON_NAME][EMAIL_ADDRESS][DOMAIN_NAME]"
click at [697, 451] on input "LinkedIn URL (Include https://) *" at bounding box center [715, 460] width 258 height 40
paste input "[URL][DOMAIN_NAME]"
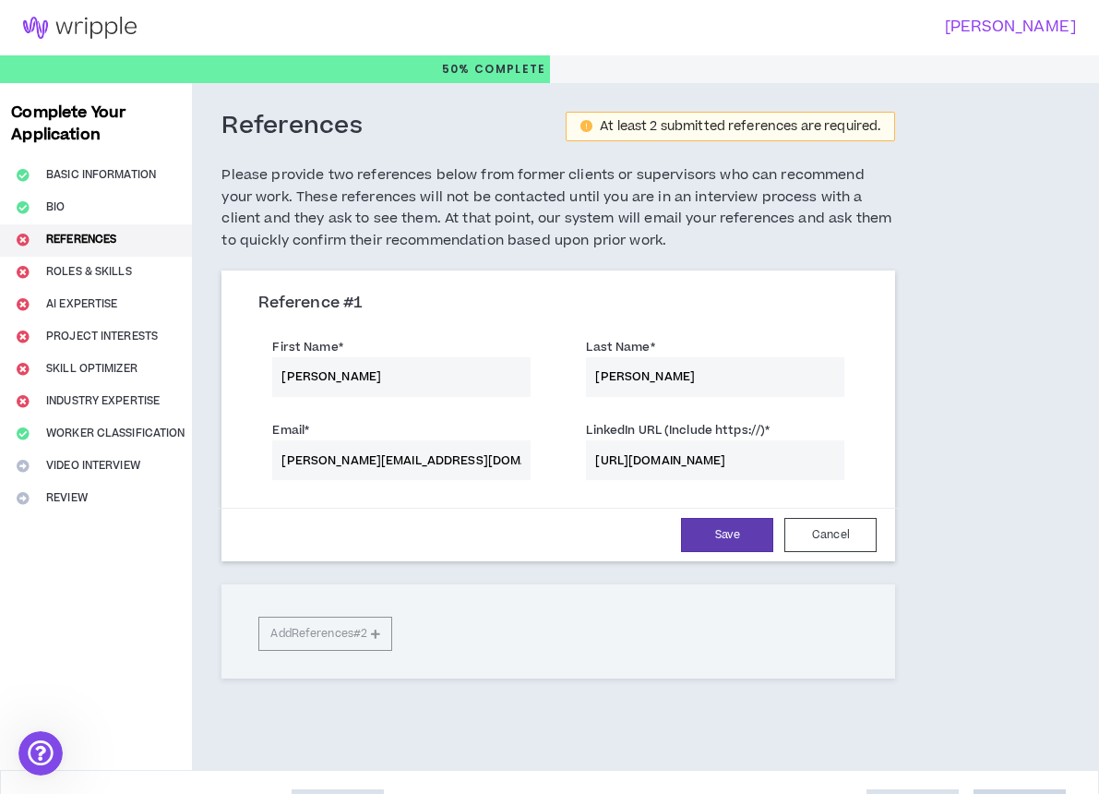
type input "[URL][DOMAIN_NAME]"
click at [295, 631] on div "Reference # 1 First Name * [PERSON_NAME] Name * [PERSON_NAME] Email * [PERSON_N…" at bounding box center [558, 474] width 674 height 408
click at [371, 623] on div "Reference # 1 First Name * [PERSON_NAME] Name * [PERSON_NAME] Email * [PERSON_N…" at bounding box center [558, 474] width 674 height 408
click at [699, 527] on button "Save" at bounding box center [727, 535] width 92 height 34
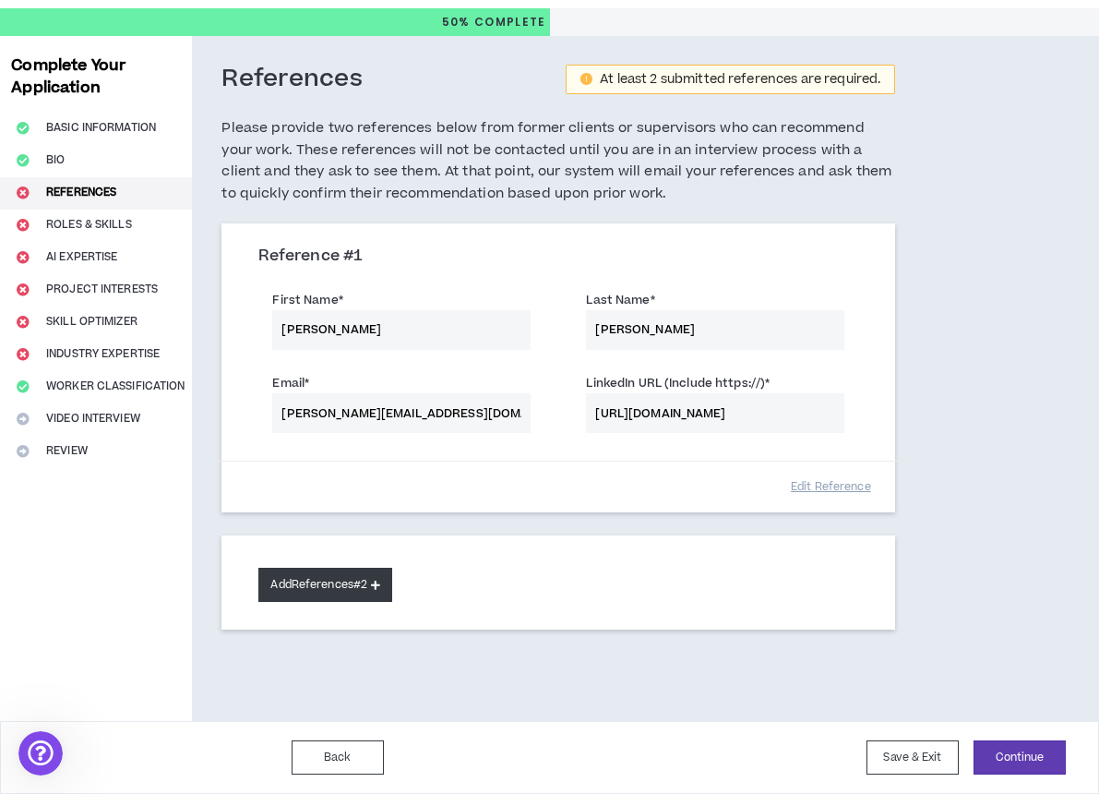
scroll to position [42, 0]
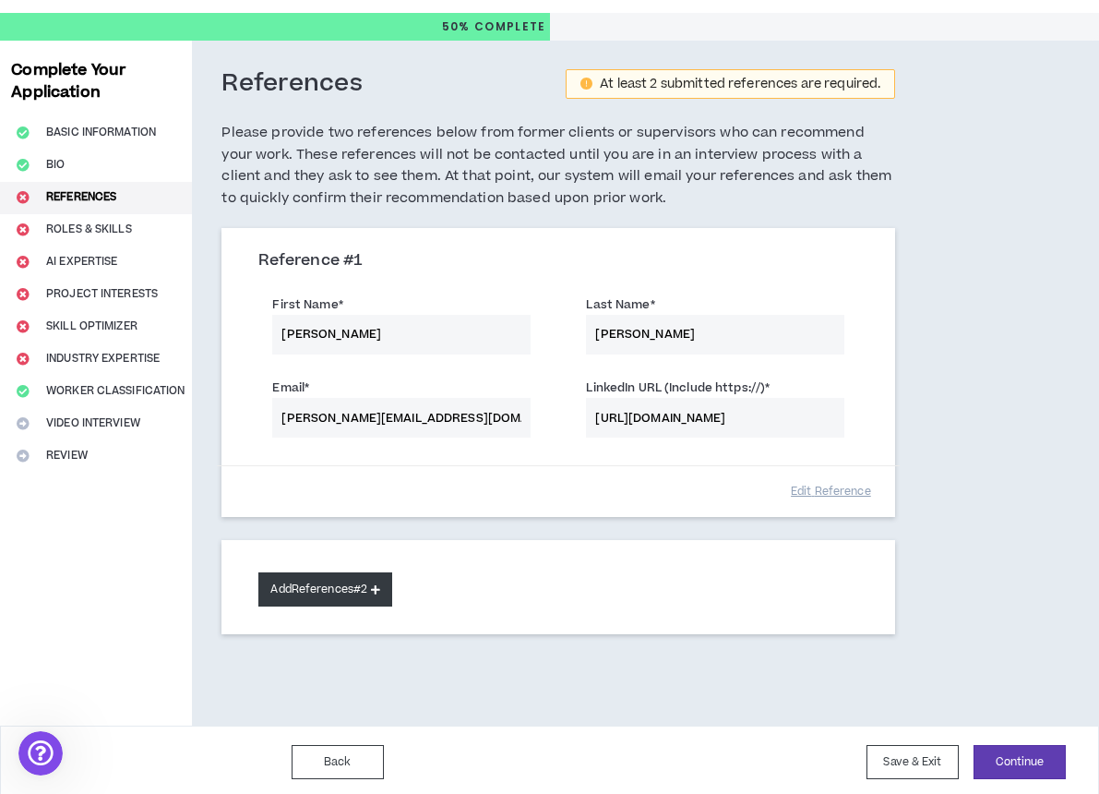
click at [374, 586] on button "Add References #2" at bounding box center [325, 589] width 134 height 34
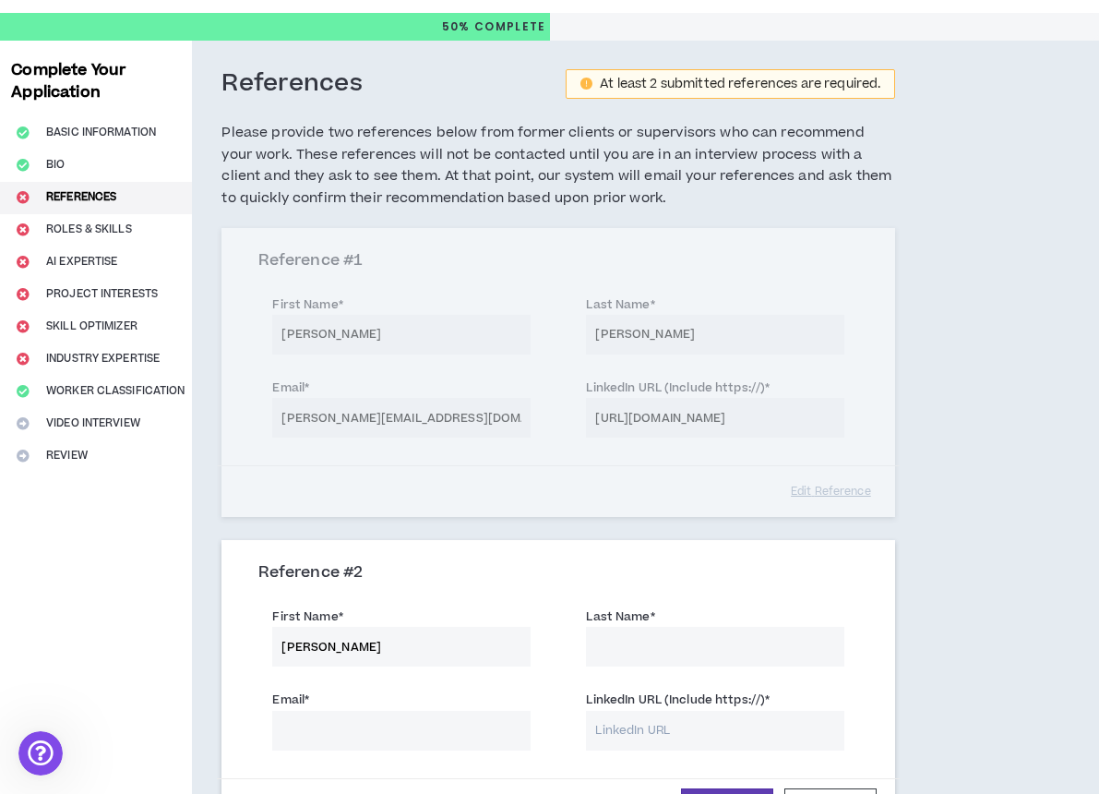
type input "[PERSON_NAME]"
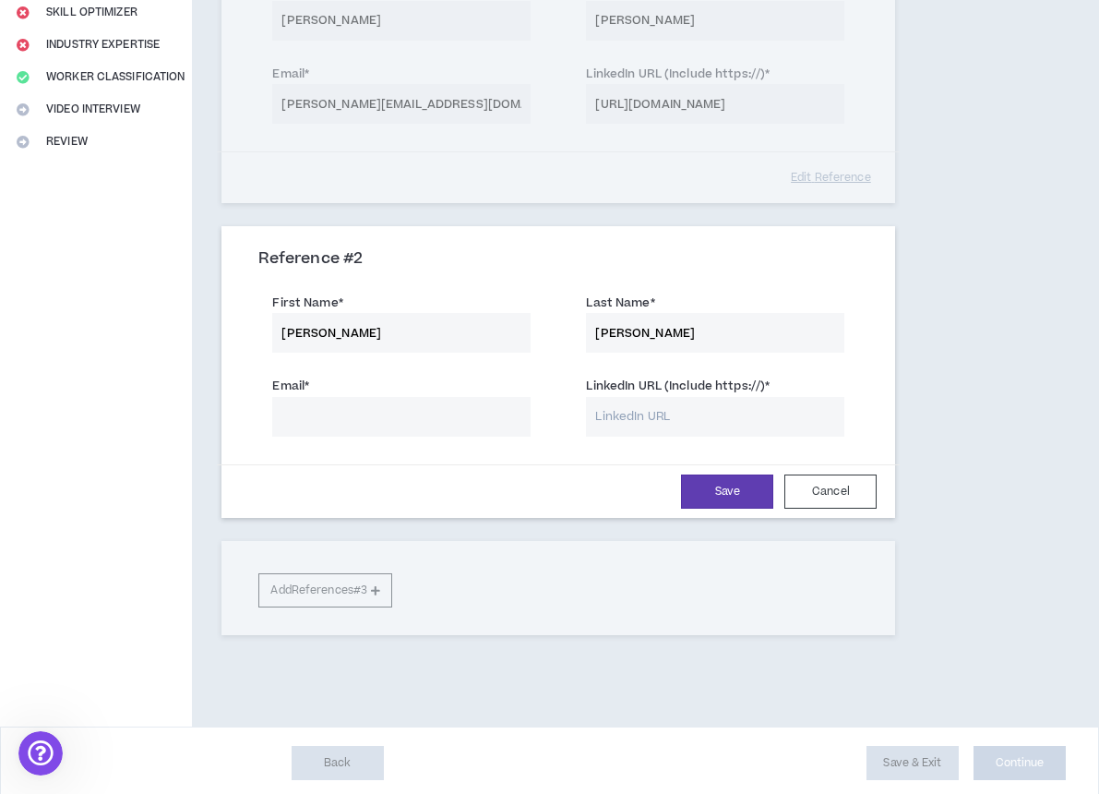
scroll to position [355, 0]
type input "[PERSON_NAME]"
click at [725, 483] on button "Save" at bounding box center [727, 492] width 92 height 34
click at [691, 653] on div "Reference # 1 First Name * [PERSON_NAME] Name * [PERSON_NAME] Email * [PERSON_N…" at bounding box center [558, 298] width 674 height 766
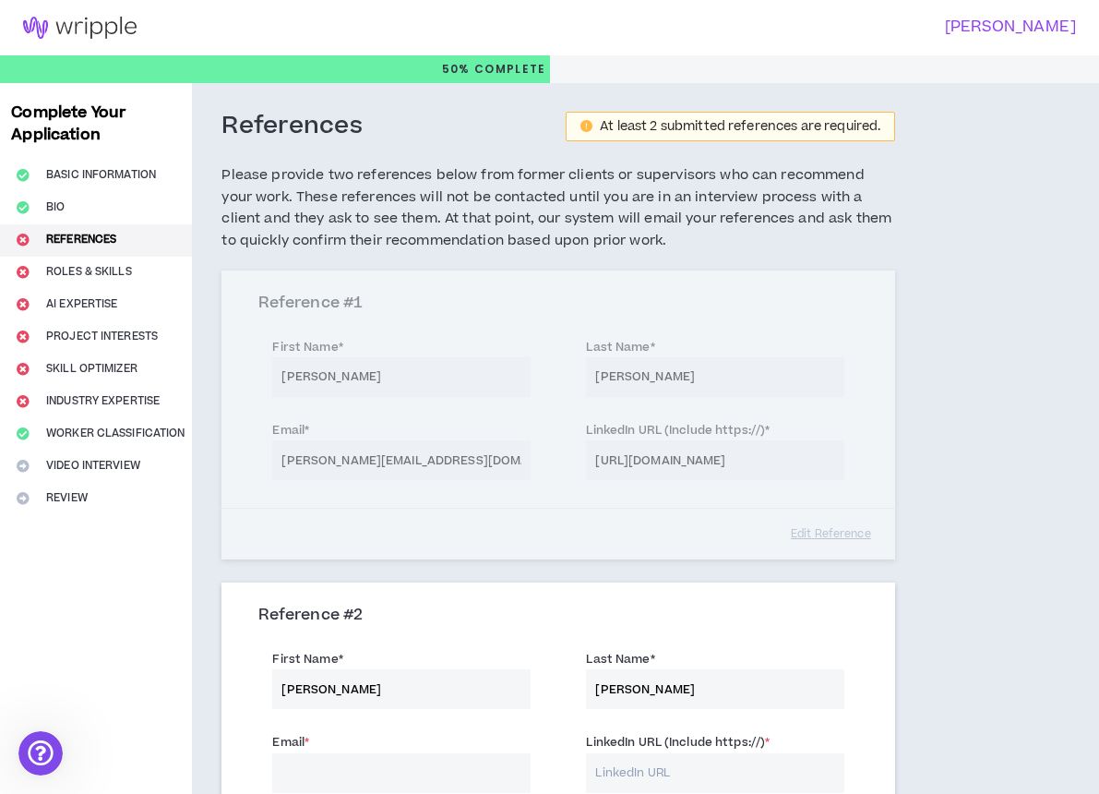
scroll to position [0, 0]
click at [54, 193] on button "Bio" at bounding box center [96, 208] width 192 height 32
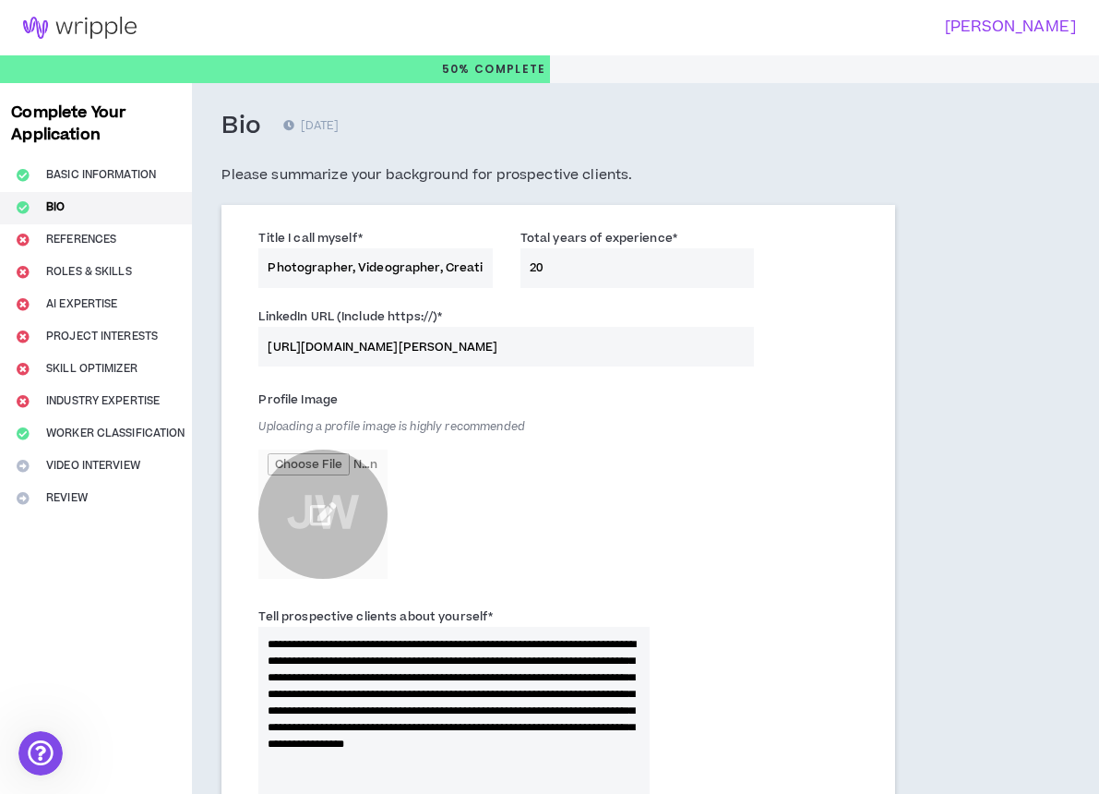
click at [315, 502] on input "file" at bounding box center [322, 513] width 129 height 129
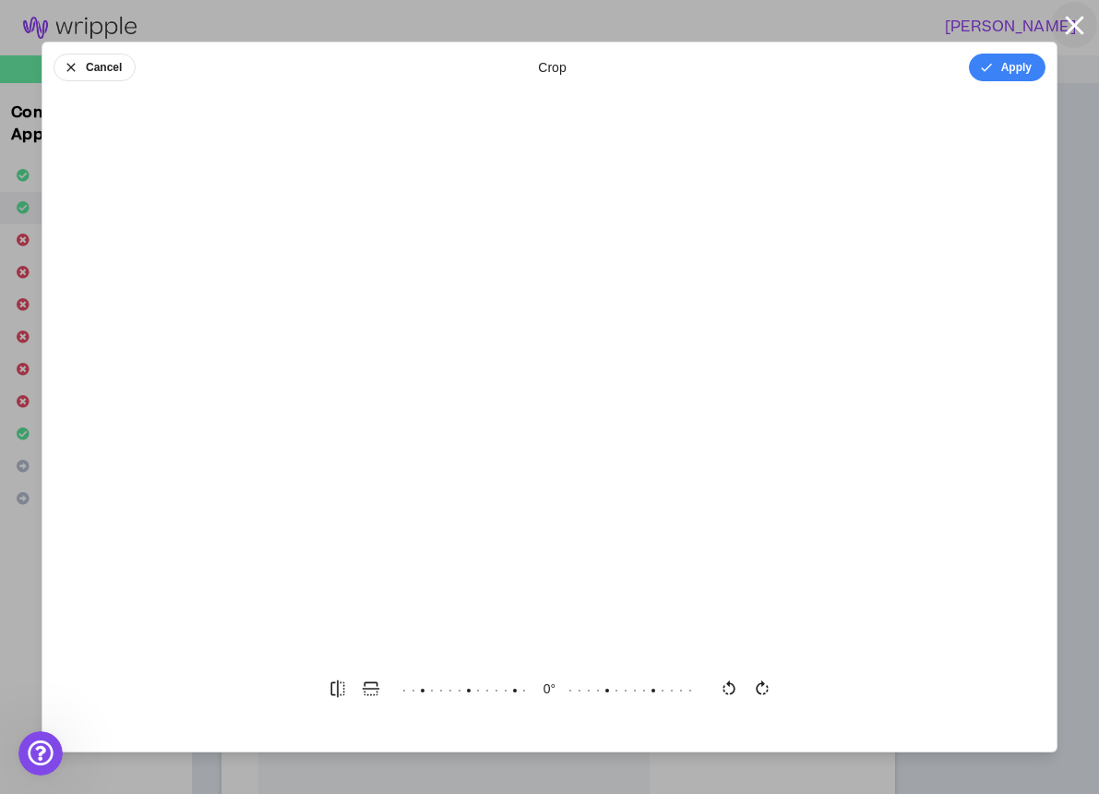
click at [1079, 18] on icon "button" at bounding box center [1074, 25] width 32 height 32
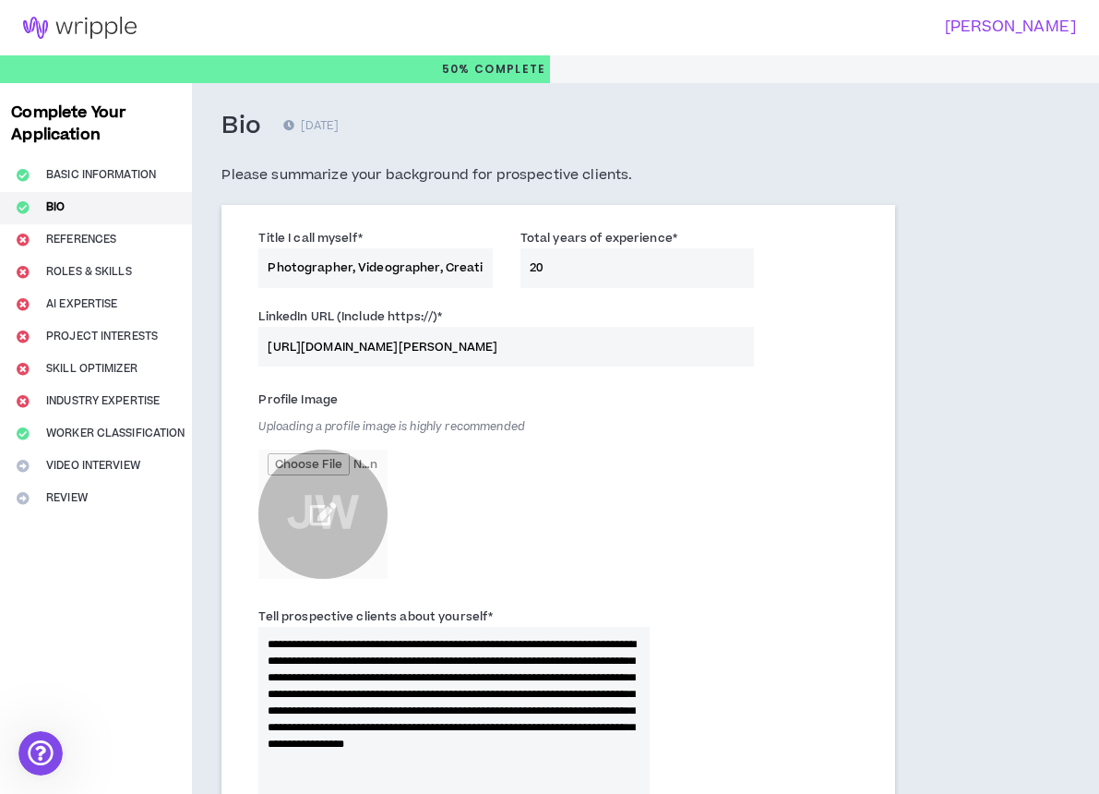
click at [329, 495] on input "file" at bounding box center [322, 513] width 129 height 129
click at [331, 500] on input "file" at bounding box center [322, 513] width 129 height 129
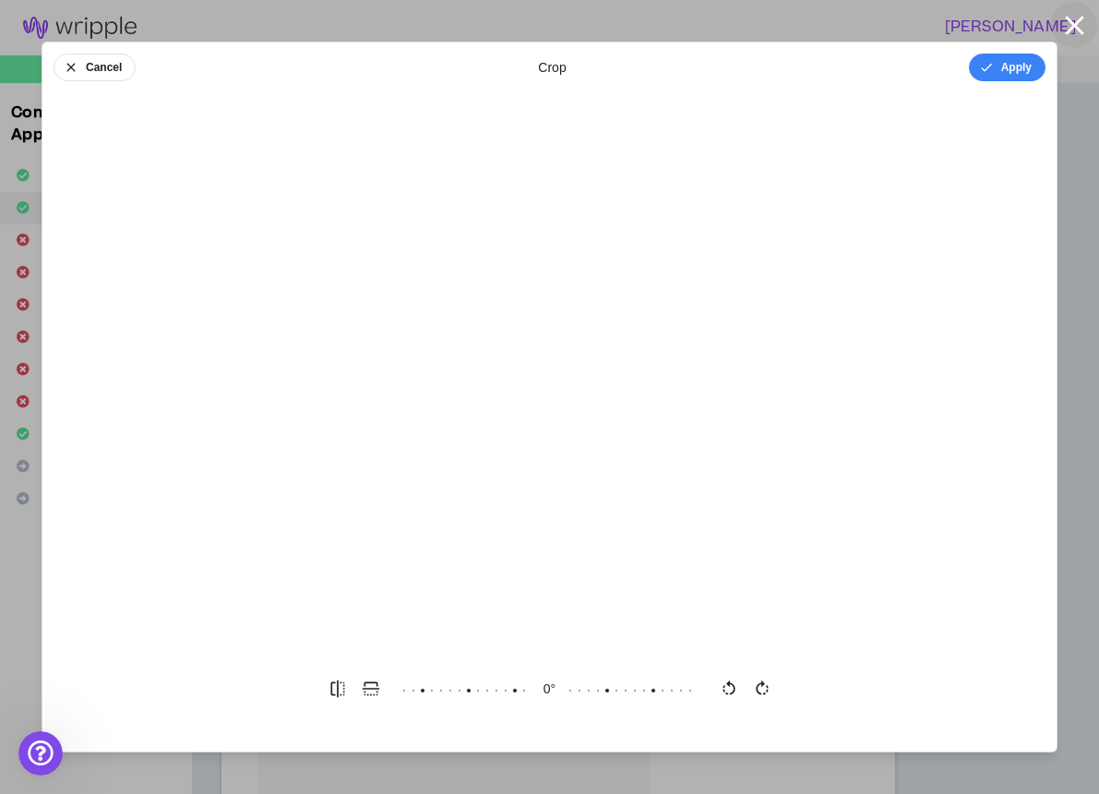
click at [1081, 18] on icon "button" at bounding box center [1074, 25] width 18 height 18
click at [1076, 20] on icon "button" at bounding box center [1074, 25] width 32 height 32
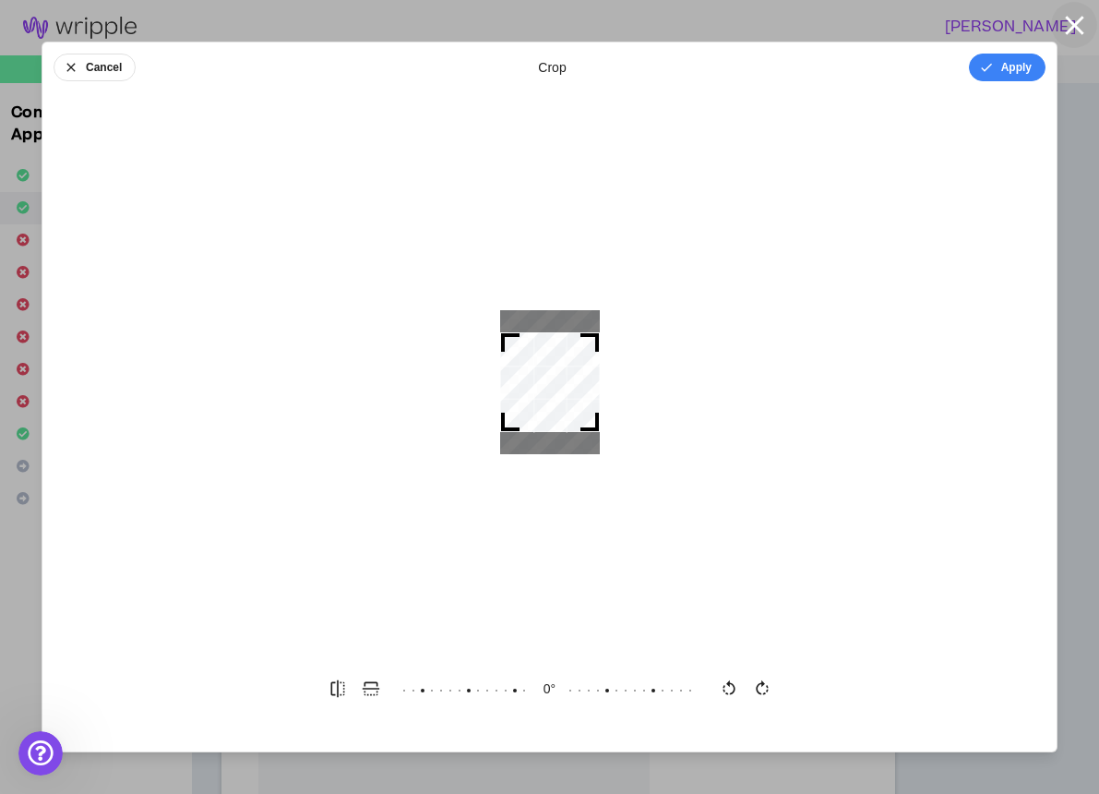
click at [1071, 22] on icon "button" at bounding box center [1074, 25] width 18 height 18
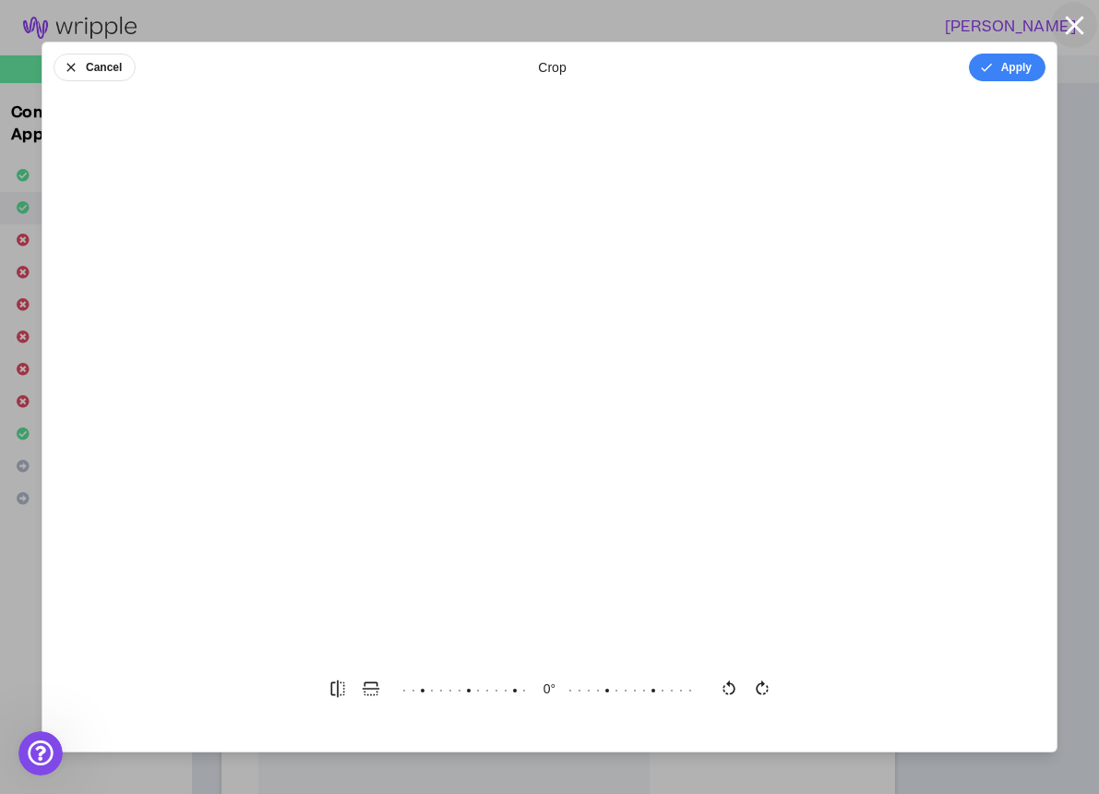
click at [1077, 23] on icon "button" at bounding box center [1074, 25] width 18 height 18
click at [77, 66] on icon "button" at bounding box center [71, 67] width 15 height 15
click at [1025, 62] on button "Done" at bounding box center [1017, 68] width 55 height 28
click at [1073, 29] on icon "button" at bounding box center [1074, 25] width 18 height 18
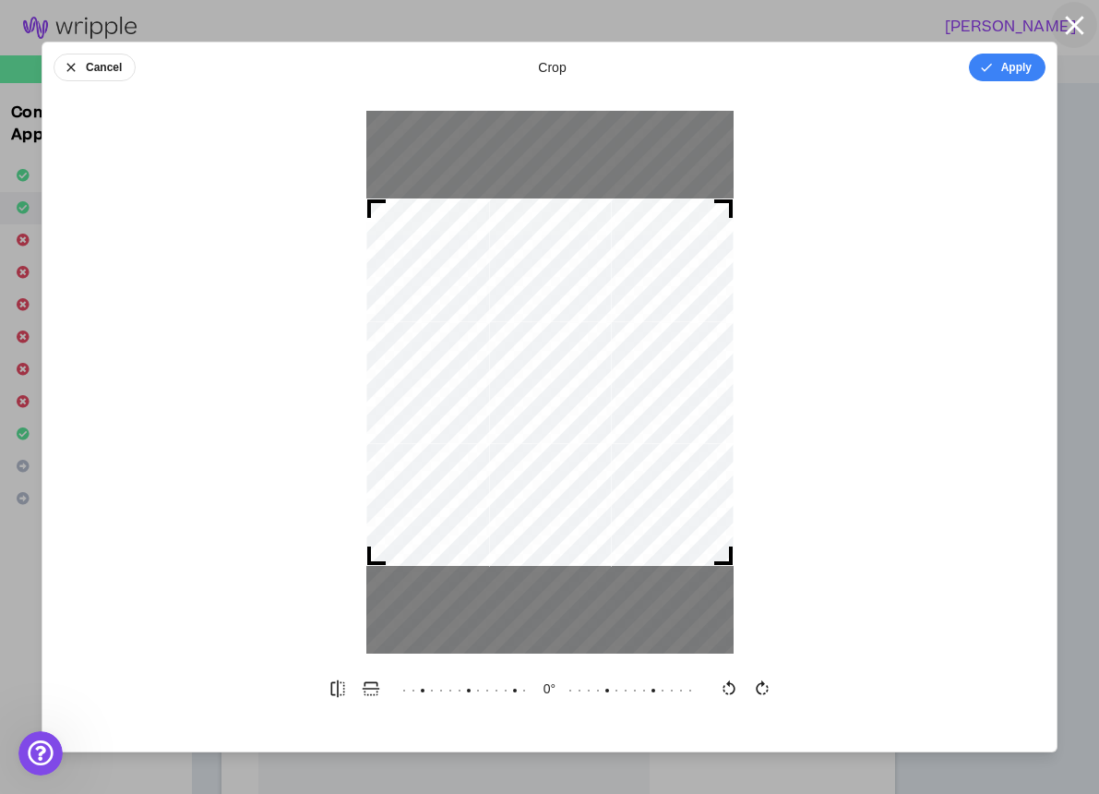
click at [1071, 27] on icon "button" at bounding box center [1074, 25] width 18 height 18
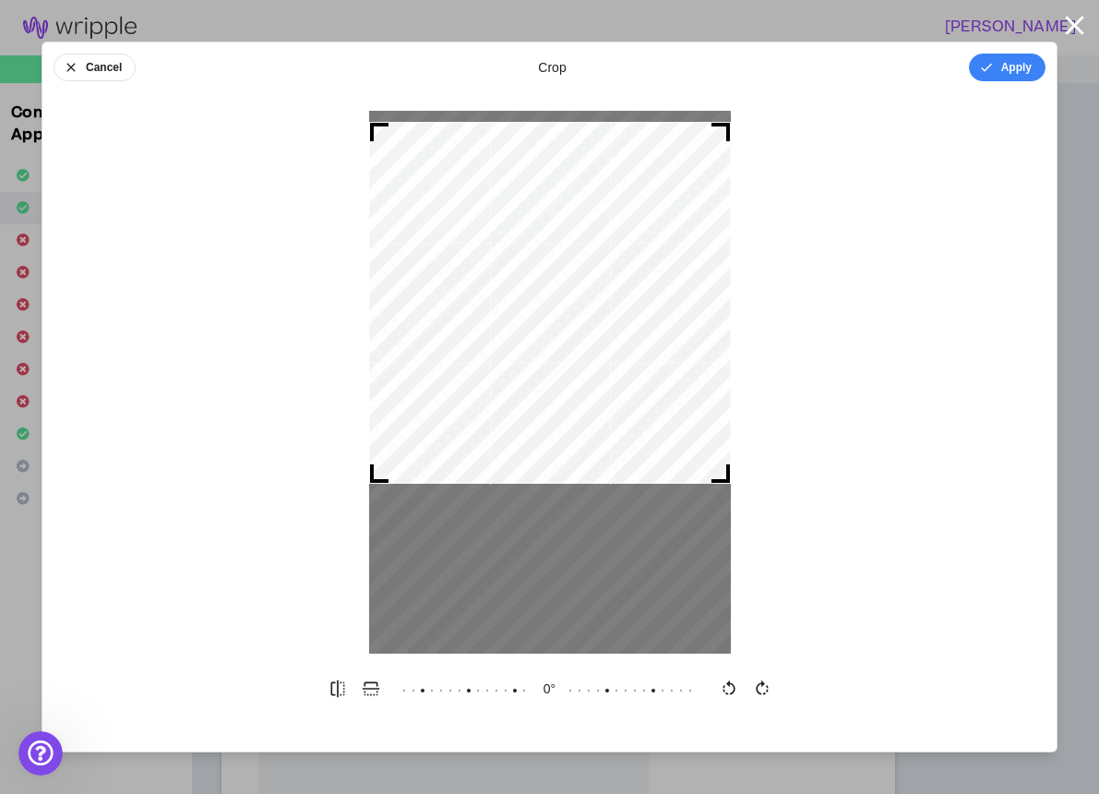
drag, startPoint x: 558, startPoint y: 383, endPoint x: 557, endPoint y: 304, distance: 79.4
click at [557, 304] on div at bounding box center [550, 303] width 362 height 362
click at [588, 690] on icon at bounding box center [709, 688] width 738 height 33
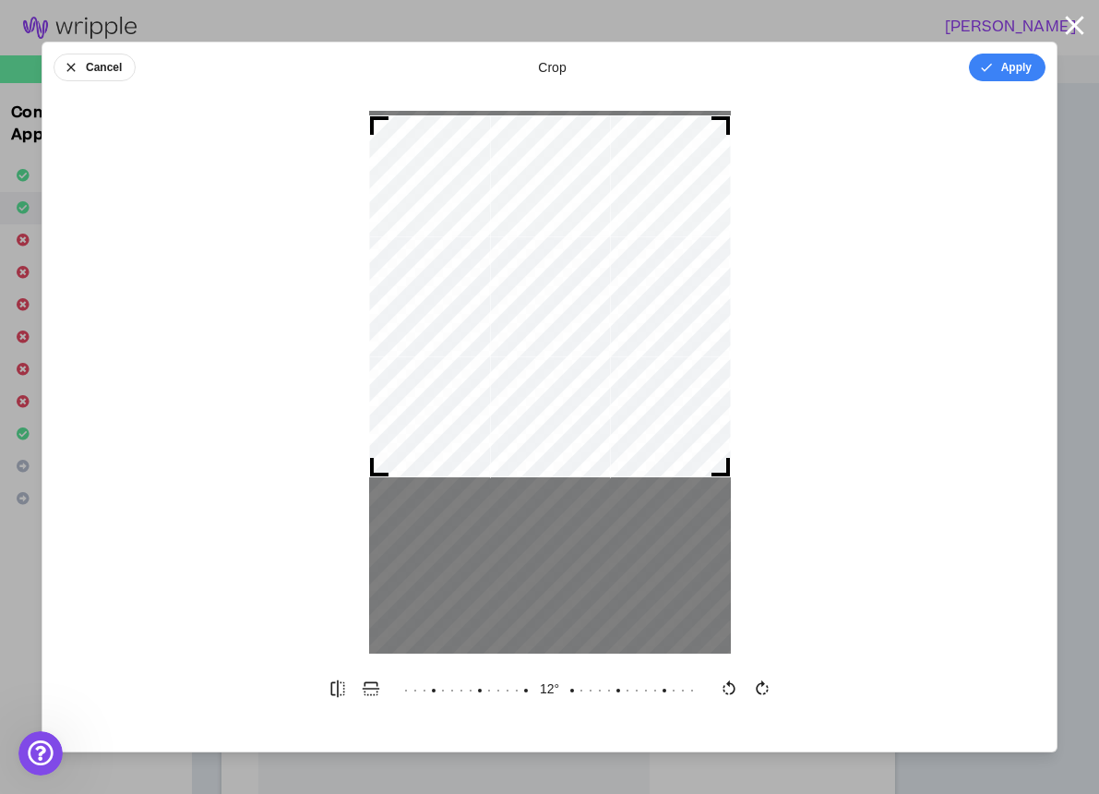
drag, startPoint x: 594, startPoint y: 451, endPoint x: 568, endPoint y: 445, distance: 26.6
click at [568, 445] on div at bounding box center [550, 296] width 362 height 362
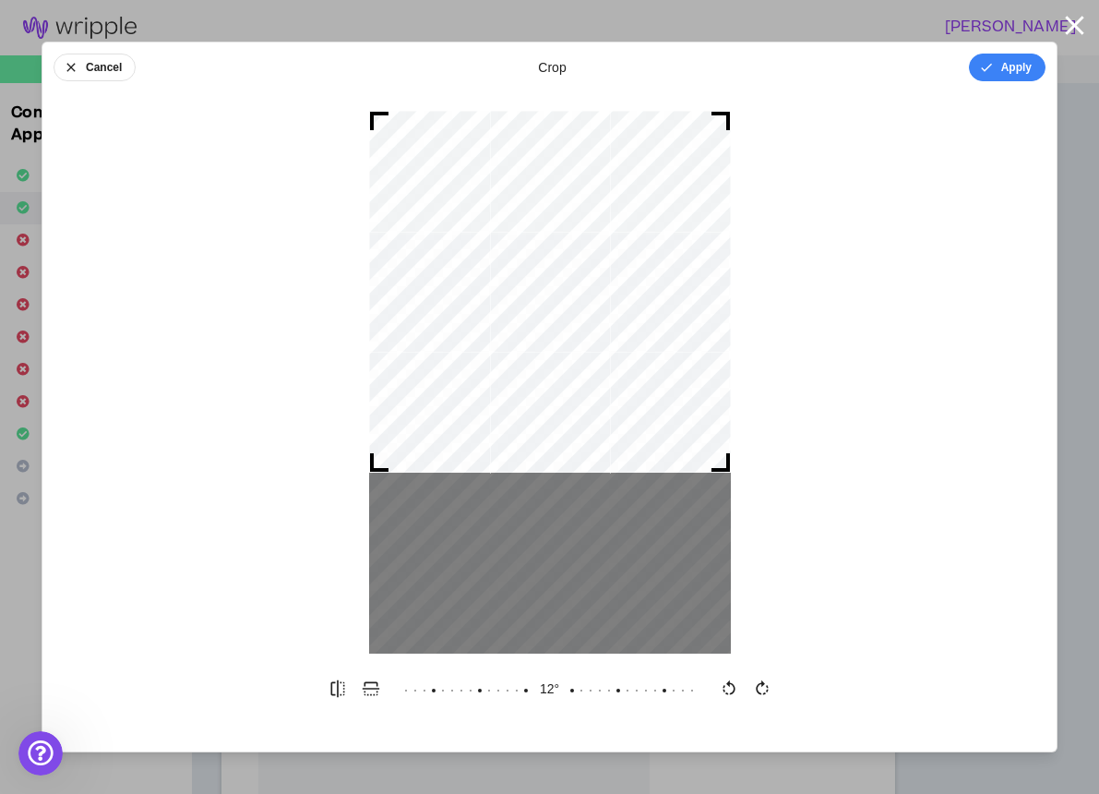
drag, startPoint x: 552, startPoint y: 449, endPoint x: 597, endPoint y: 444, distance: 45.6
click at [597, 444] on div at bounding box center [550, 292] width 362 height 362
click at [366, 685] on icon "button" at bounding box center [371, 688] width 18 height 18
click at [342, 687] on icon "button" at bounding box center [338, 688] width 18 height 18
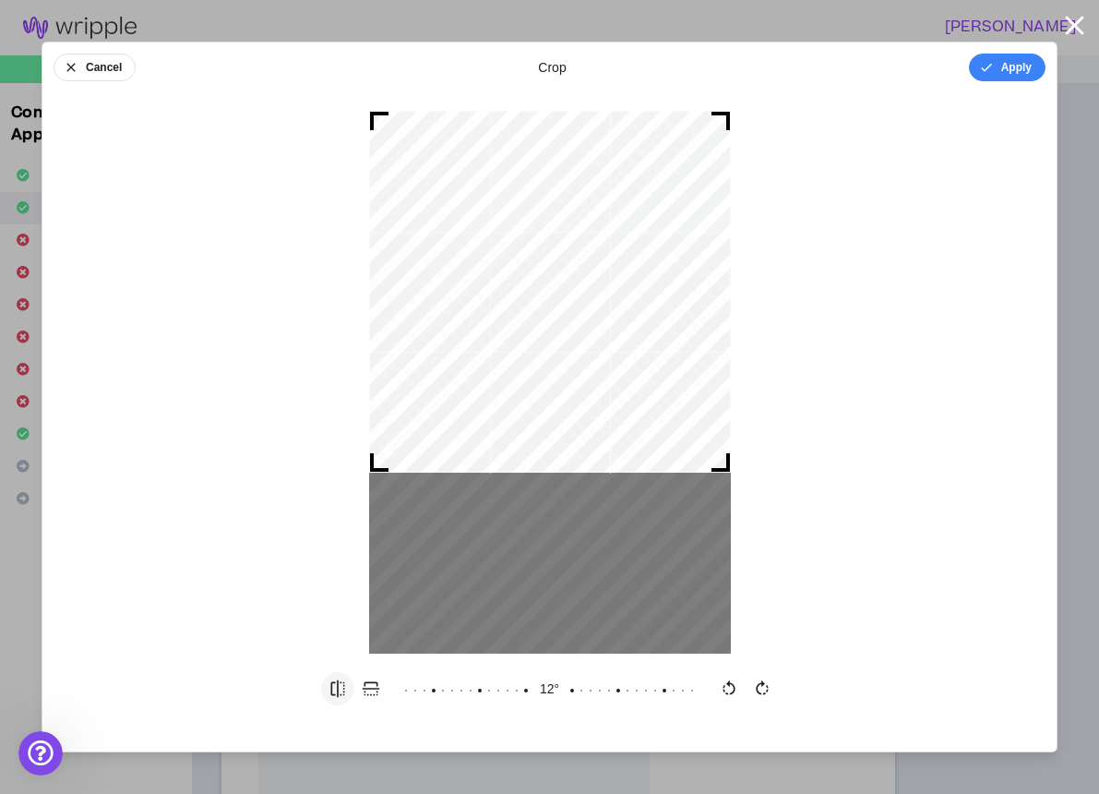
click at [342, 686] on icon "button" at bounding box center [338, 688] width 18 height 18
click at [732, 693] on icon "button" at bounding box center [729, 687] width 12 height 15
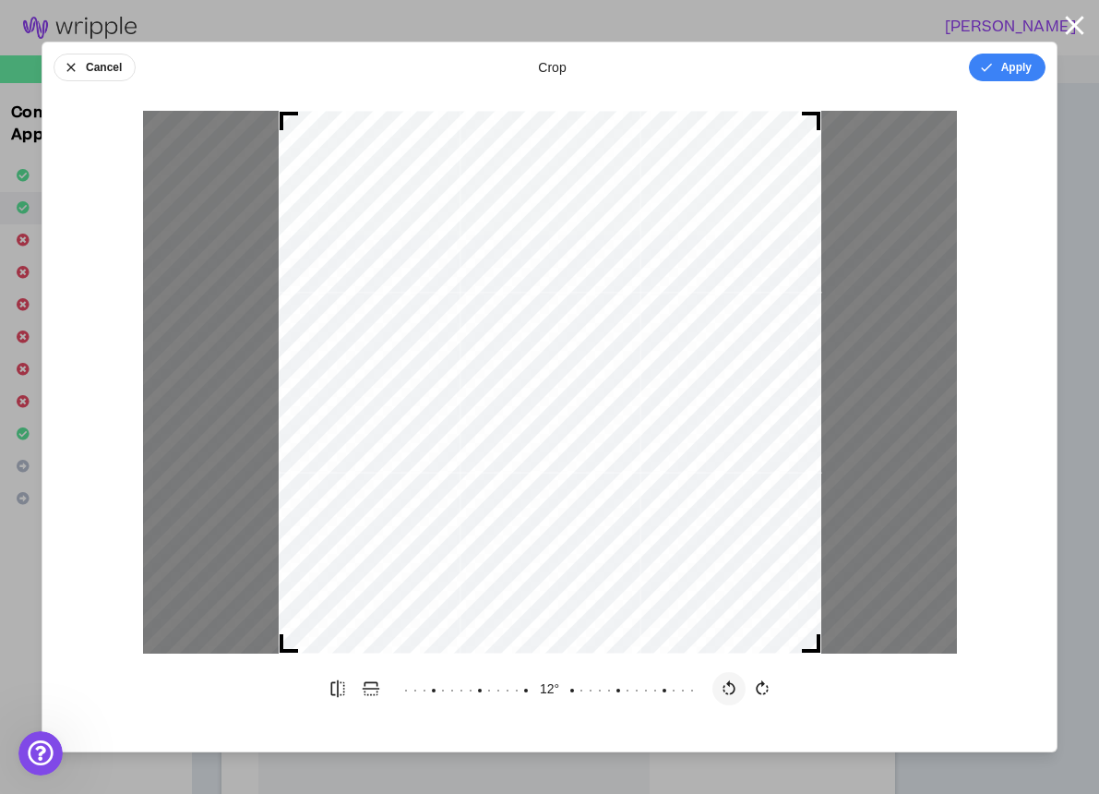
click at [732, 693] on icon "button" at bounding box center [729, 687] width 12 height 15
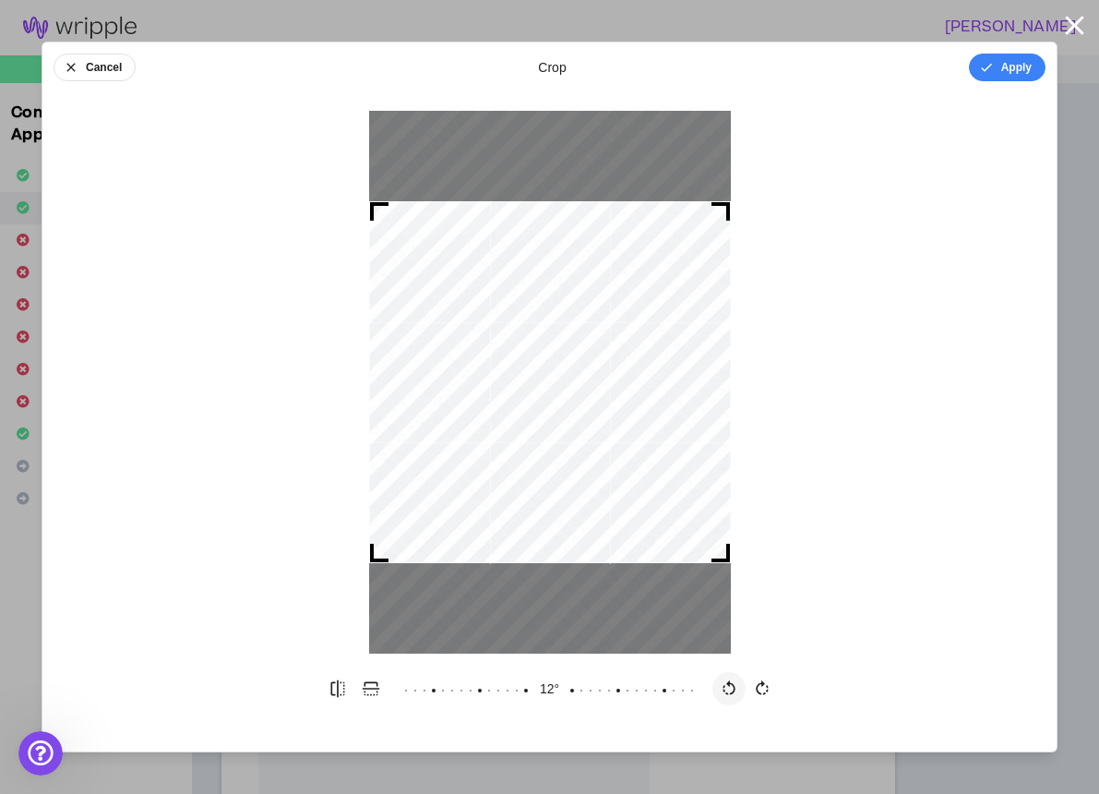
click at [732, 693] on icon "button" at bounding box center [729, 687] width 12 height 15
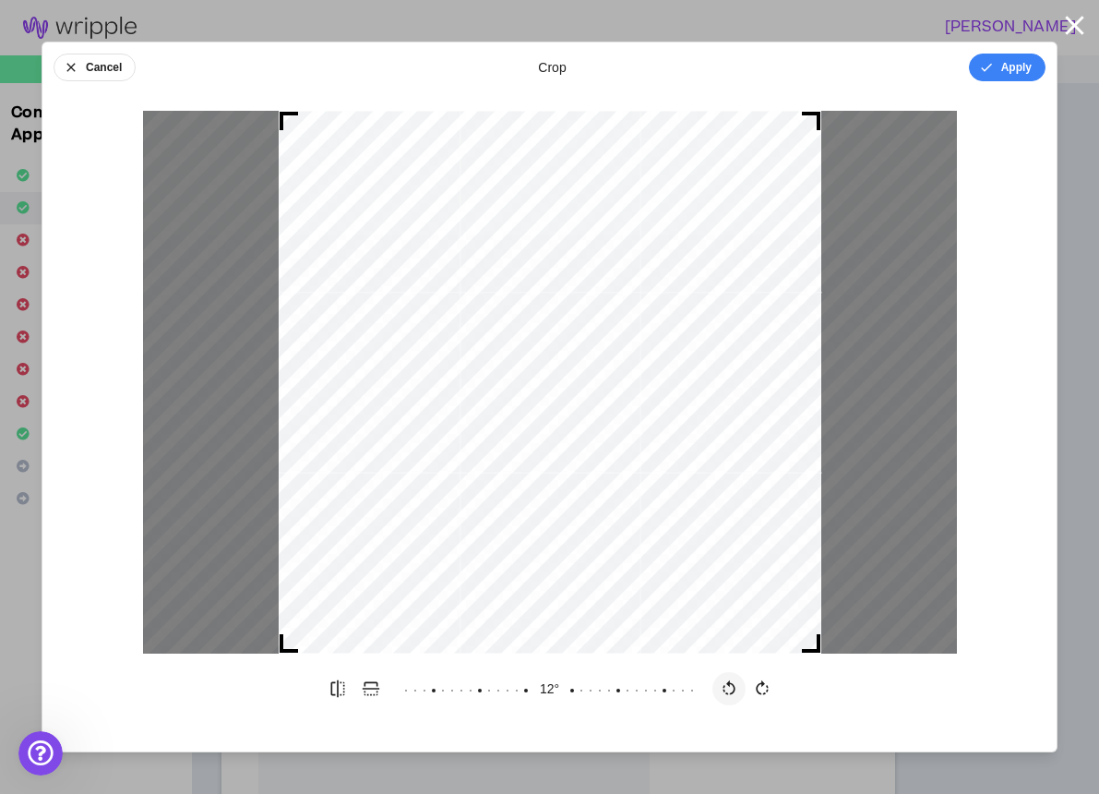
click at [732, 693] on icon "button" at bounding box center [729, 687] width 12 height 15
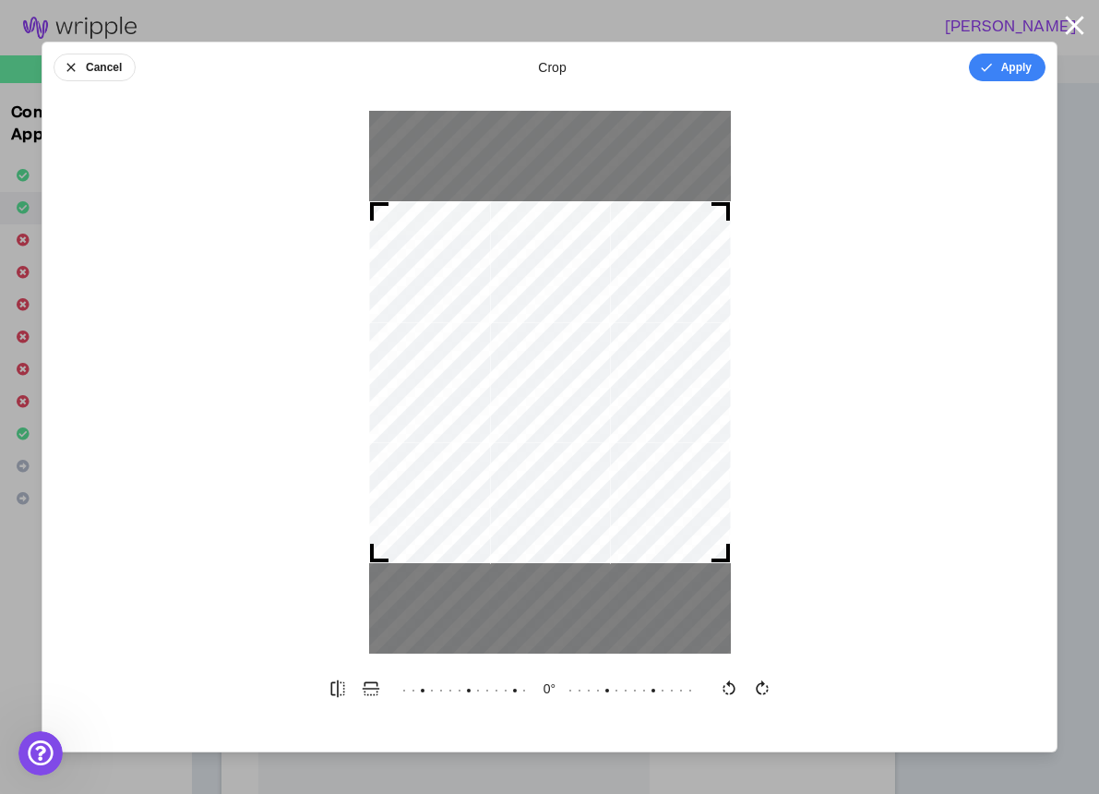
click at [547, 692] on output "0 °" at bounding box center [550, 688] width 37 height 18
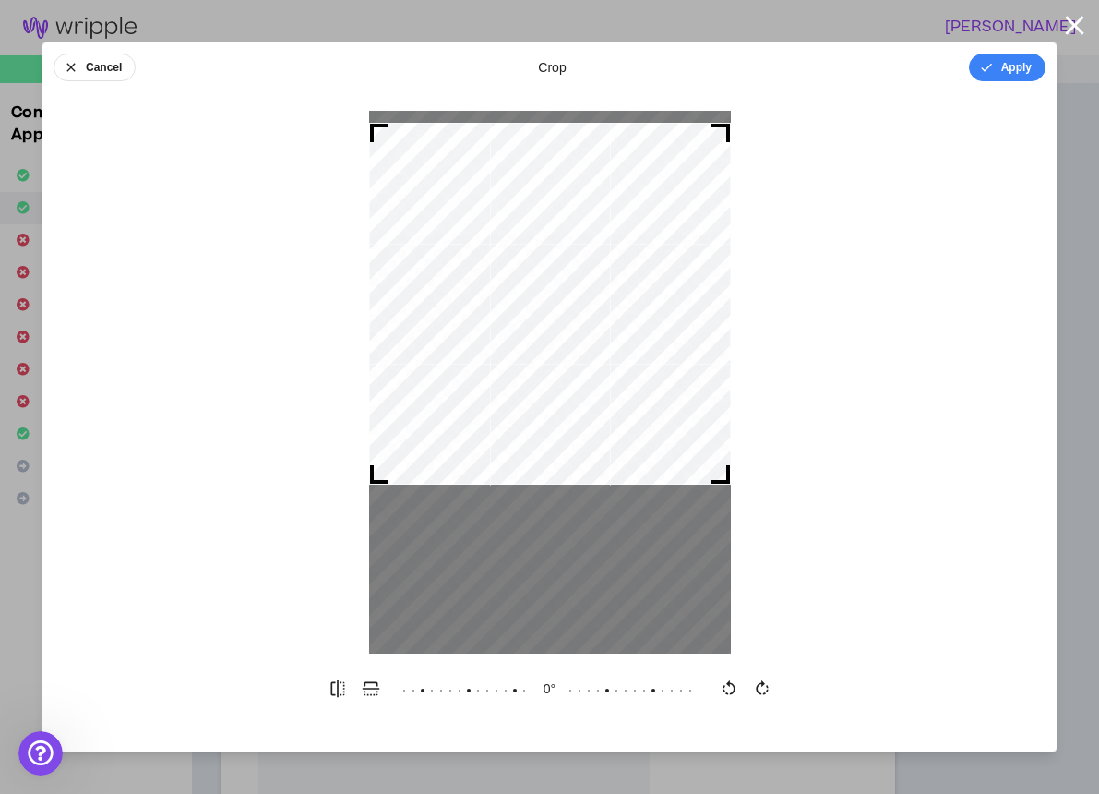
drag, startPoint x: 572, startPoint y: 457, endPoint x: 575, endPoint y: 378, distance: 78.5
click at [575, 378] on div at bounding box center [550, 304] width 362 height 362
click at [1010, 66] on button "Apply" at bounding box center [1007, 68] width 77 height 28
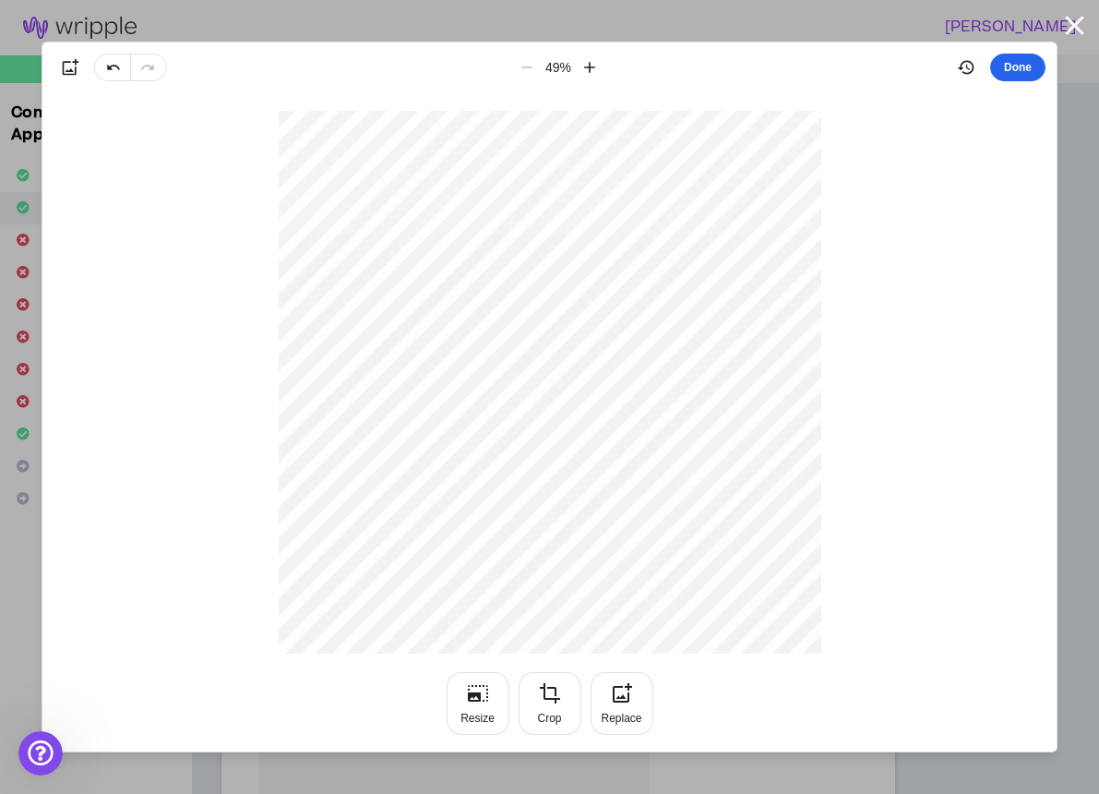
click at [1012, 68] on button "Done" at bounding box center [1017, 68] width 55 height 28
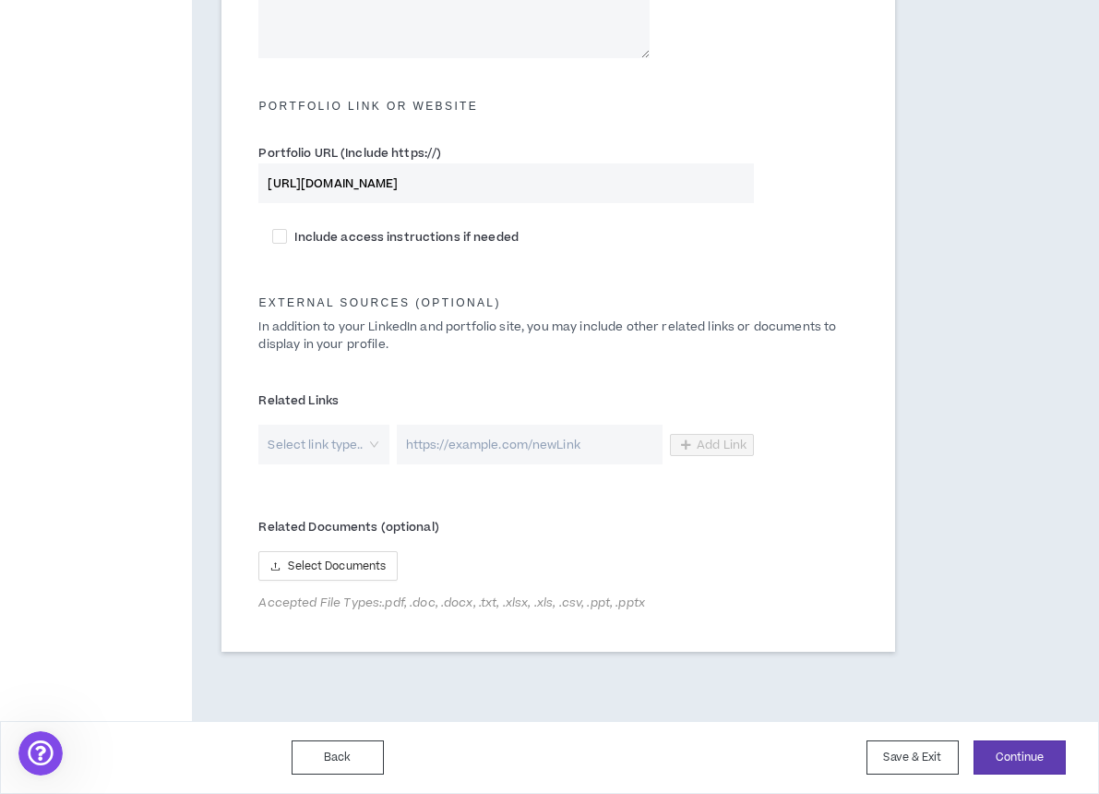
scroll to position [851, 0]
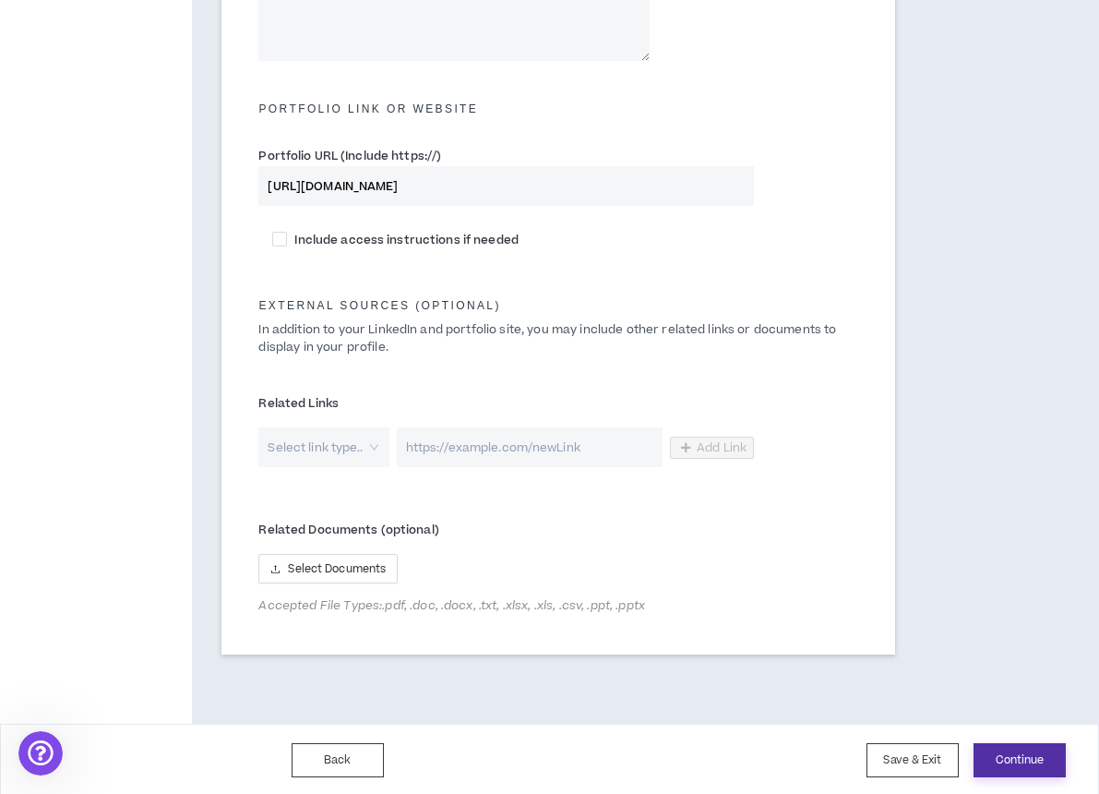
click at [1009, 749] on button "Continue" at bounding box center [1020, 760] width 92 height 34
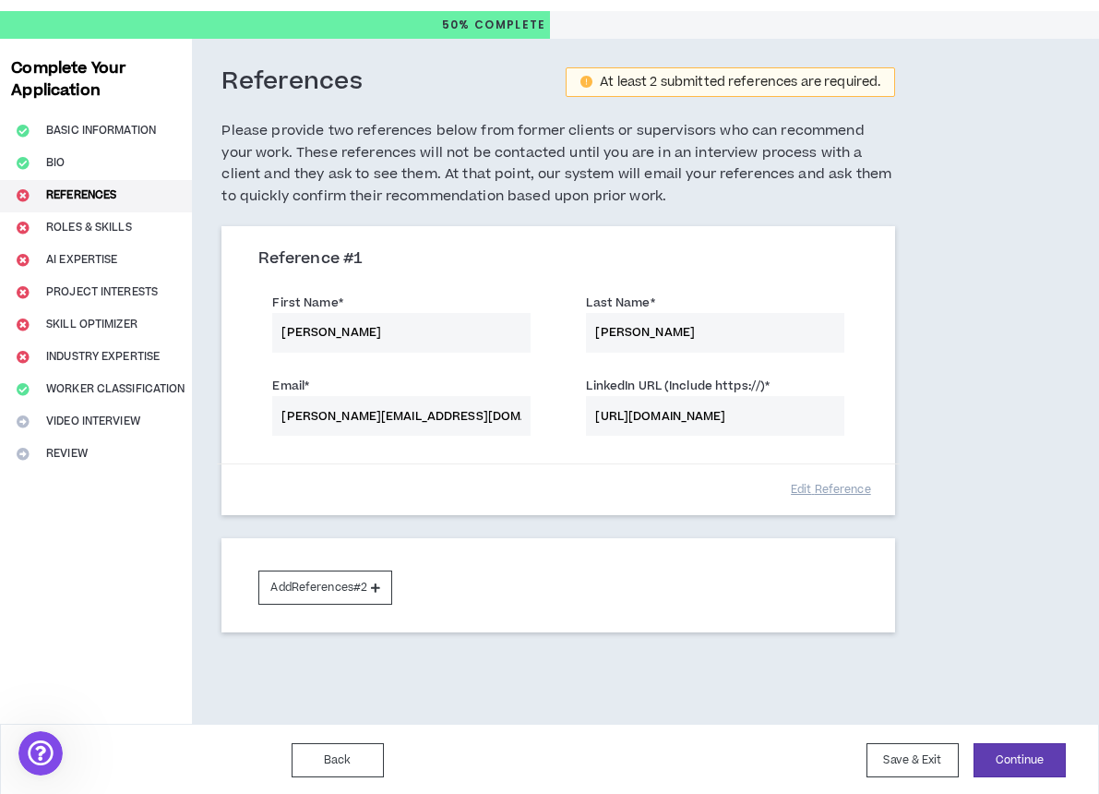
scroll to position [42, 0]
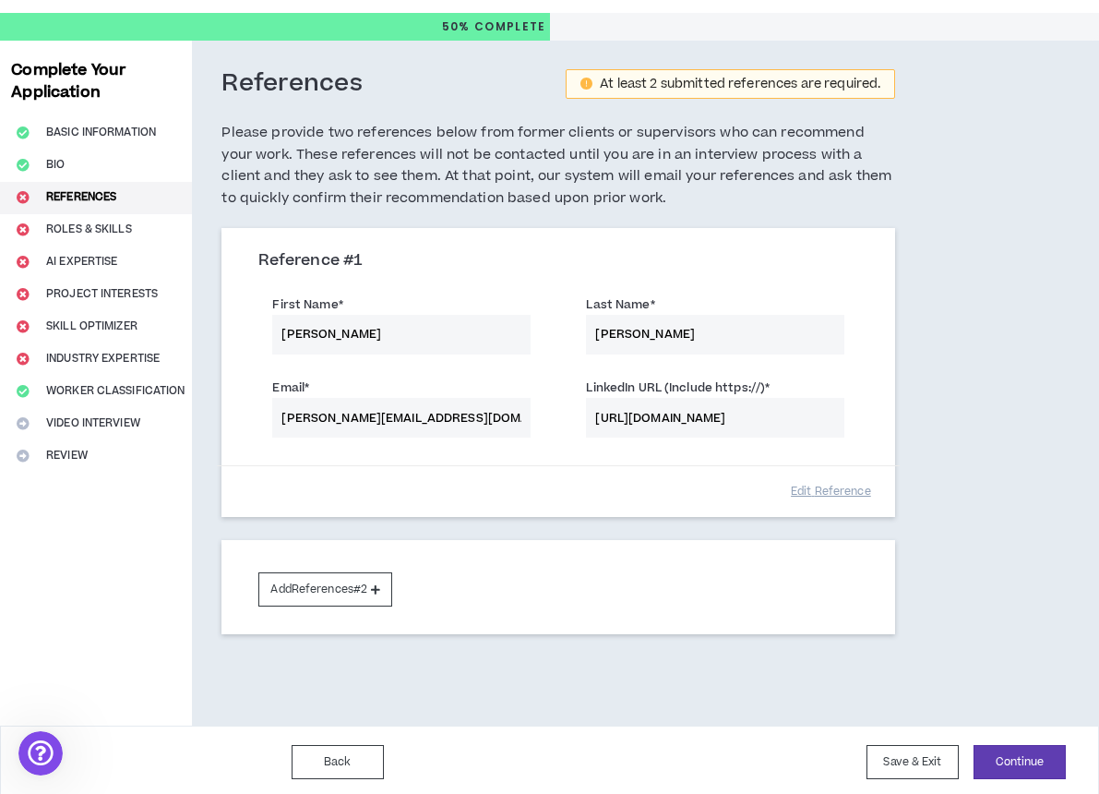
click at [80, 233] on div "Complete Your Application Basic Information Bio References Roles & Skills AI Ex…" at bounding box center [96, 383] width 192 height 685
click at [74, 227] on div "Complete Your Application Basic Information Bio References Roles & Skills AI Ex…" at bounding box center [96, 383] width 192 height 685
click at [23, 230] on div "Complete Your Application Basic Information Bio References Roles & Skills AI Ex…" at bounding box center [96, 383] width 192 height 685
click at [406, 414] on div "Email * [PERSON_NAME][EMAIL_ADDRESS][DOMAIN_NAME] LinkedIn URL (Include https:/…" at bounding box center [558, 409] width 627 height 83
drag, startPoint x: 401, startPoint y: 412, endPoint x: 322, endPoint y: 411, distance: 79.4
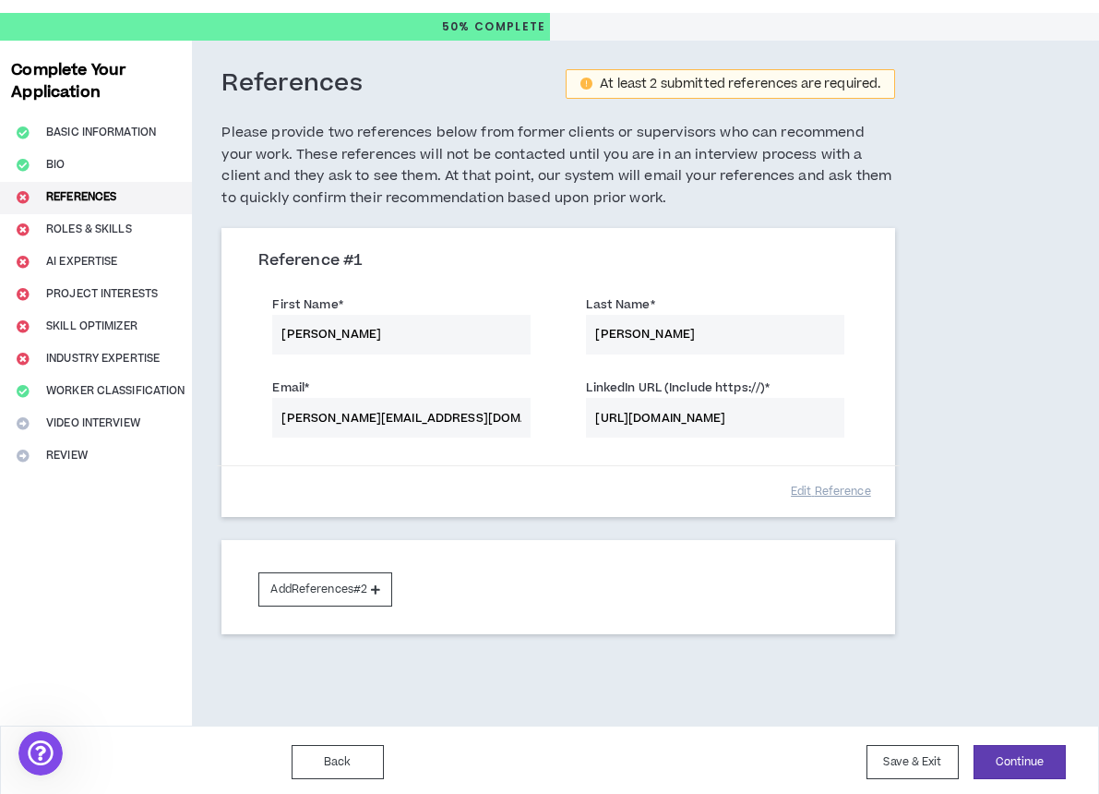
click at [322, 411] on div "Email * [PERSON_NAME][EMAIL_ADDRESS][DOMAIN_NAME] LinkedIn URL (Include https:/…" at bounding box center [558, 409] width 627 height 83
drag, startPoint x: 322, startPoint y: 411, endPoint x: 398, endPoint y: 411, distance: 75.7
click at [400, 411] on div "Email * [PERSON_NAME][EMAIL_ADDRESS][DOMAIN_NAME] LinkedIn URL (Include https:/…" at bounding box center [558, 409] width 627 height 83
click at [411, 413] on div "Email * [PERSON_NAME][EMAIL_ADDRESS][DOMAIN_NAME] LinkedIn URL (Include https:/…" at bounding box center [558, 409] width 627 height 83
drag, startPoint x: 409, startPoint y: 413, endPoint x: 348, endPoint y: 411, distance: 61.0
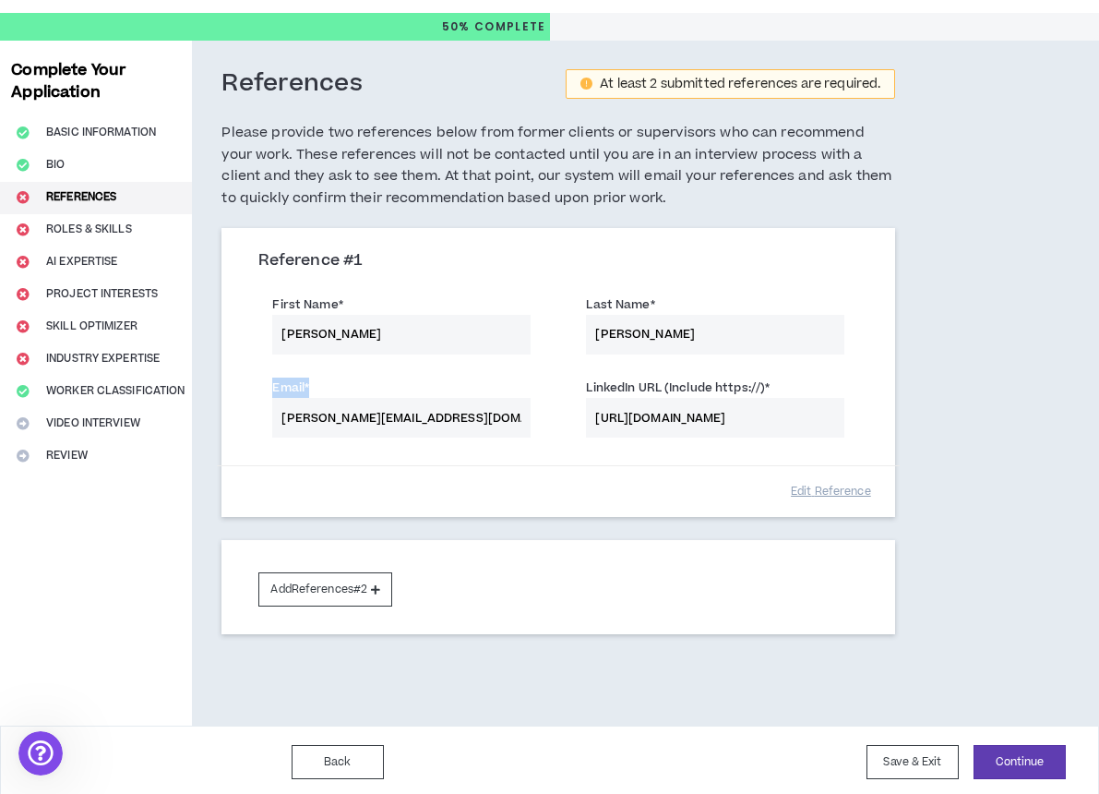
click at [348, 411] on div "Email * [PERSON_NAME][EMAIL_ADDRESS][DOMAIN_NAME] LinkedIn URL (Include https:/…" at bounding box center [558, 409] width 627 height 83
click at [54, 163] on button "Bio" at bounding box center [96, 165] width 192 height 32
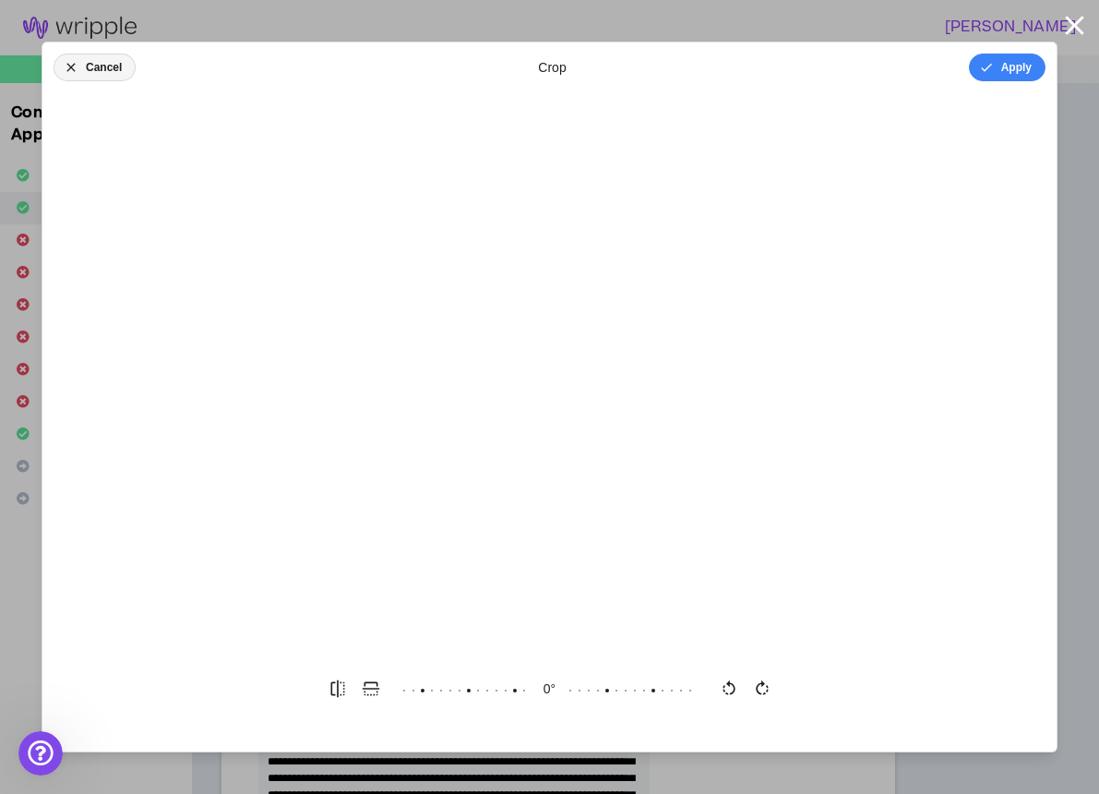
click at [79, 60] on button "Cancel" at bounding box center [95, 68] width 82 height 28
click at [1067, 26] on icon "button" at bounding box center [1074, 25] width 32 height 32
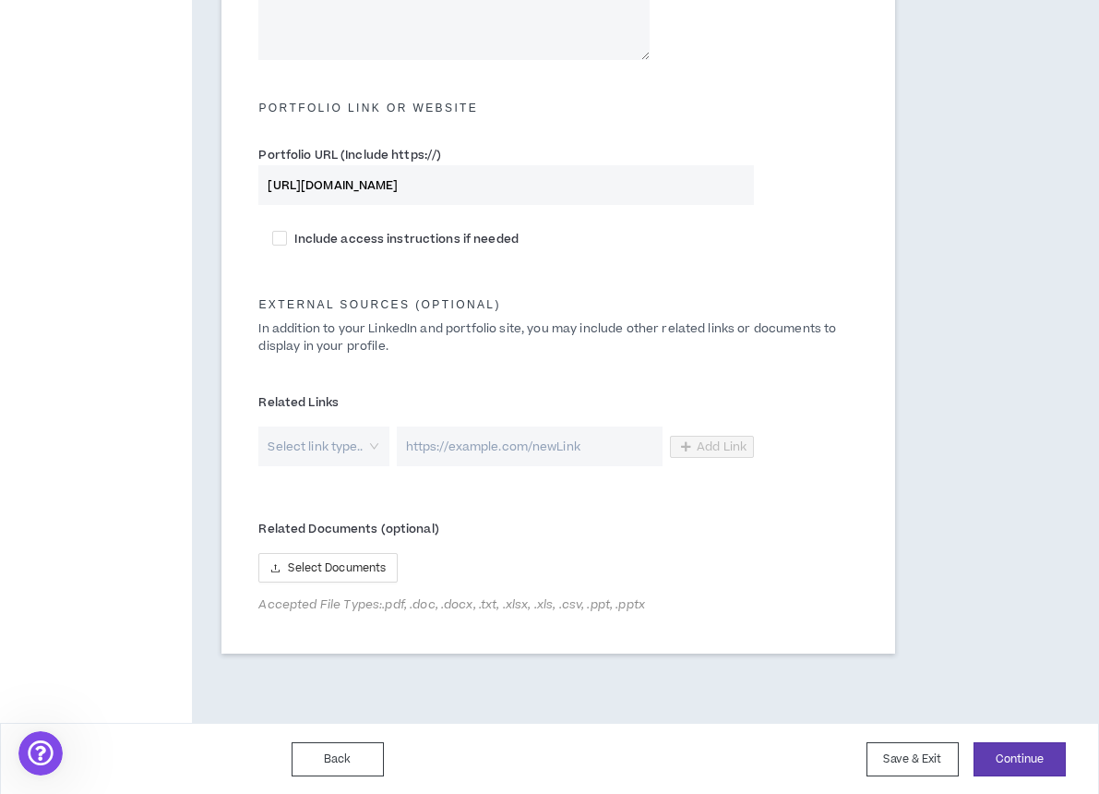
scroll to position [851, 0]
click at [999, 749] on button "Continue" at bounding box center [1020, 760] width 92 height 34
